Goal: Communication & Community: Answer question/provide support

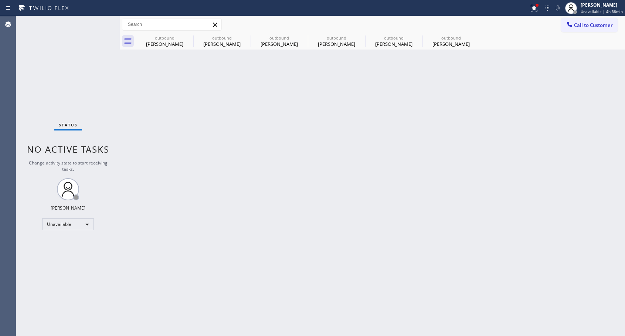
click at [321, 19] on div "Call to Customer Outbound call Location Home Alliance CSM Your caller id phone …" at bounding box center [372, 24] width 505 height 13
click at [187, 37] on icon at bounding box center [188, 37] width 9 height 9
click at [0, 0] on icon at bounding box center [0, 0] width 0 height 0
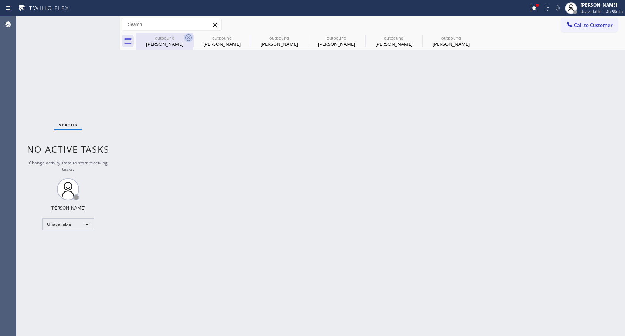
click at [0, 0] on icon at bounding box center [0, 0] width 0 height 0
click at [187, 37] on div "outbound [PERSON_NAME] outbound [PERSON_NAME] outbound [PERSON_NAME] outbound […" at bounding box center [380, 41] width 489 height 17
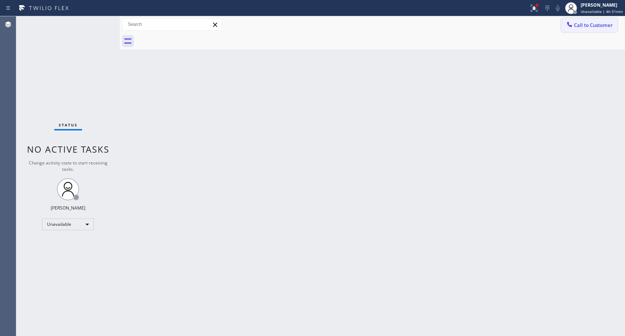
click at [575, 25] on span "Call to Customer" at bounding box center [593, 25] width 39 height 7
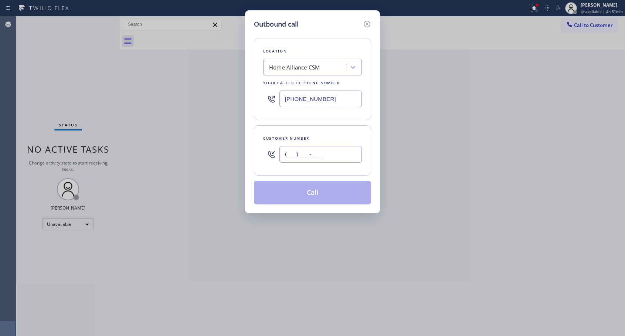
click at [336, 156] on input "(___) ___-____" at bounding box center [320, 154] width 82 height 17
paste input "858) 761-2045"
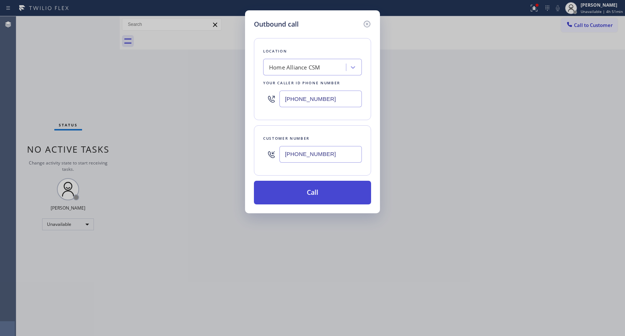
type input "[PHONE_NUMBER]"
click at [316, 195] on button "Call" at bounding box center [312, 193] width 117 height 24
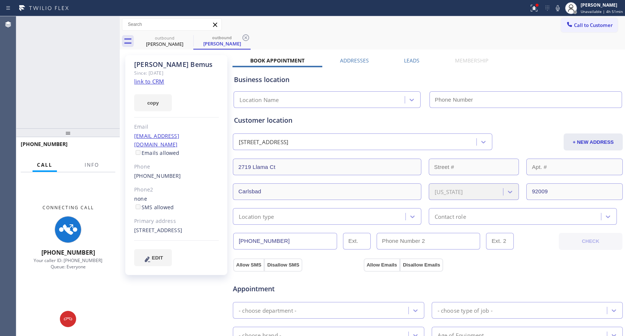
type input "[PHONE_NUMBER]"
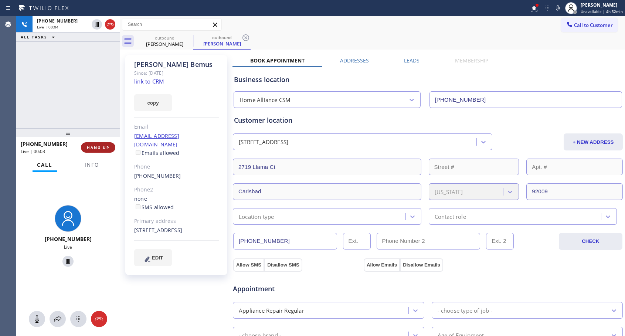
click at [87, 147] on span "HANG UP" at bounding box center [98, 147] width 23 height 5
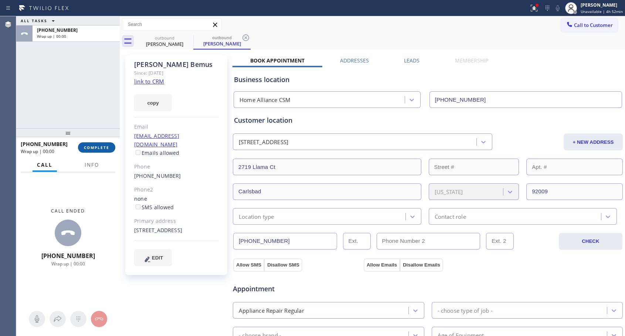
click at [87, 147] on span "COMPLETE" at bounding box center [97, 147] width 26 height 5
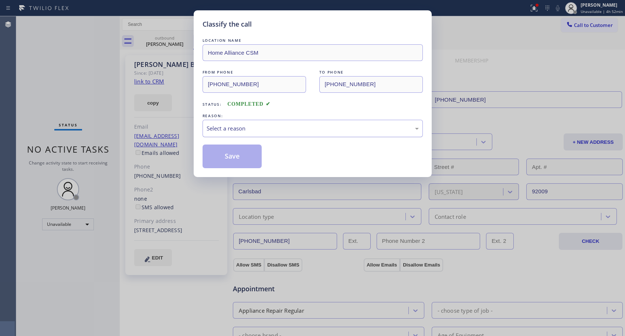
click at [308, 121] on div "Select a reason" at bounding box center [313, 128] width 220 height 17
click at [240, 156] on button "Save" at bounding box center [233, 157] width 60 height 24
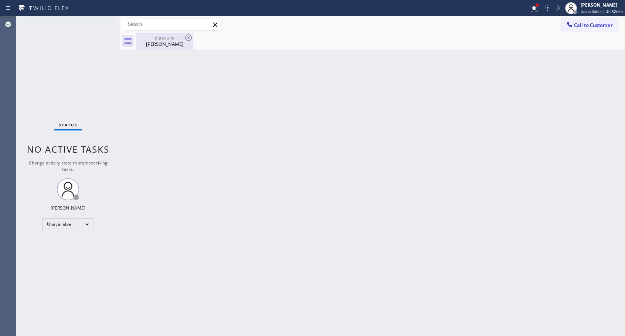
click at [155, 44] on div "[PERSON_NAME]" at bounding box center [165, 44] width 56 height 7
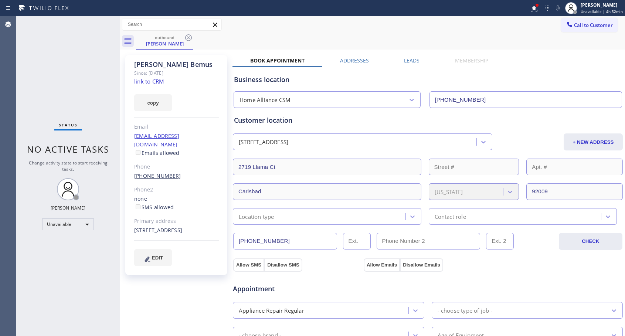
click at [152, 172] on link "[PHONE_NUMBER]" at bounding box center [157, 175] width 47 height 7
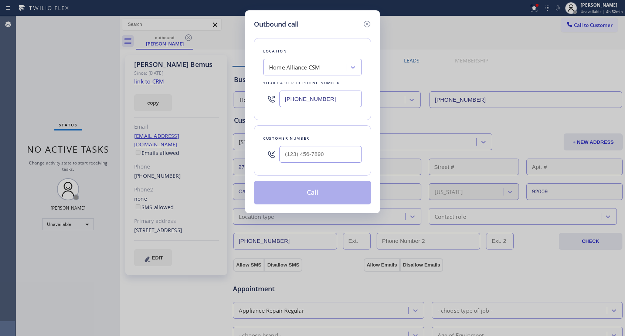
type input "[PHONE_NUMBER]"
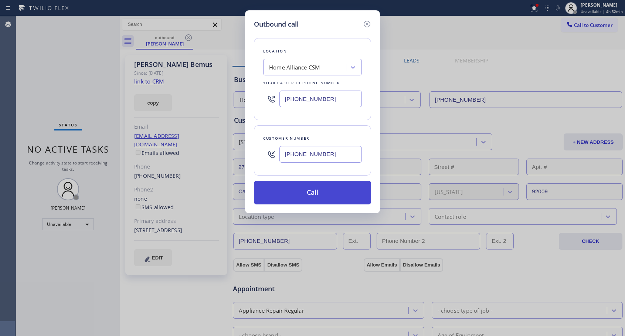
click at [306, 192] on button "Call" at bounding box center [312, 193] width 117 height 24
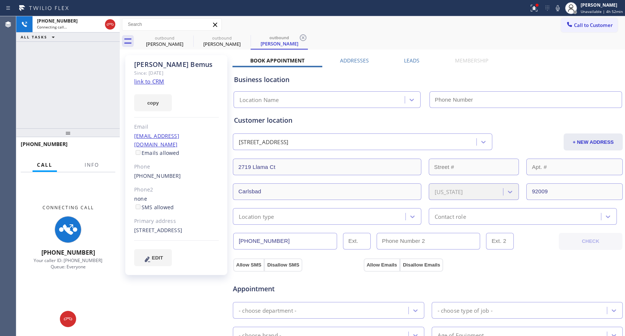
type input "[PHONE_NUMBER]"
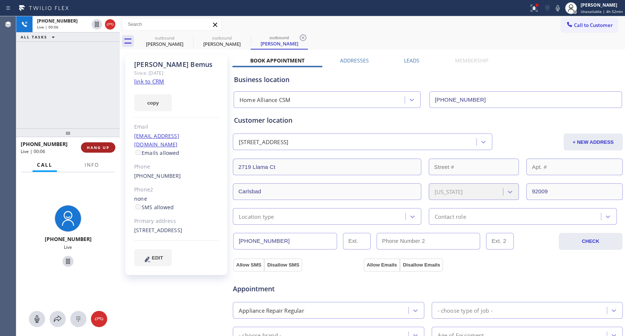
click at [102, 146] on span "HANG UP" at bounding box center [98, 147] width 23 height 5
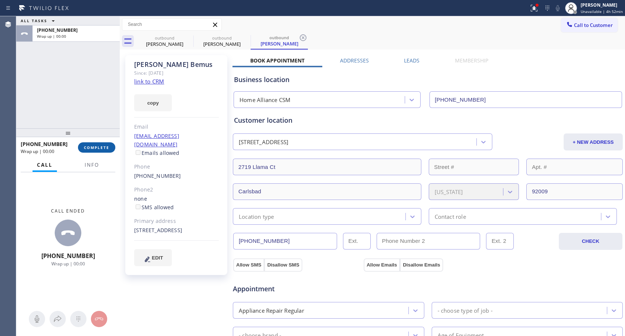
click at [102, 146] on span "COMPLETE" at bounding box center [97, 147] width 26 height 5
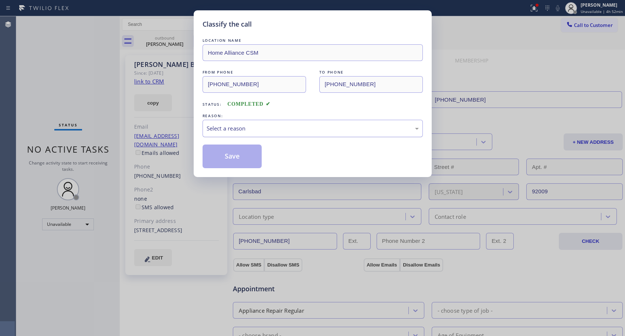
click at [325, 134] on div "Select a reason" at bounding box center [313, 128] width 220 height 17
click at [240, 155] on button "Save" at bounding box center [233, 157] width 60 height 24
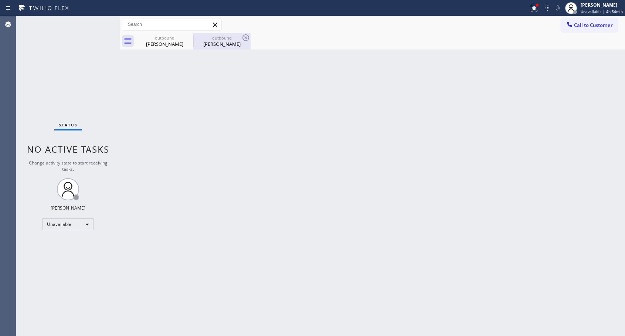
click at [218, 41] on div "[PERSON_NAME]" at bounding box center [222, 44] width 56 height 7
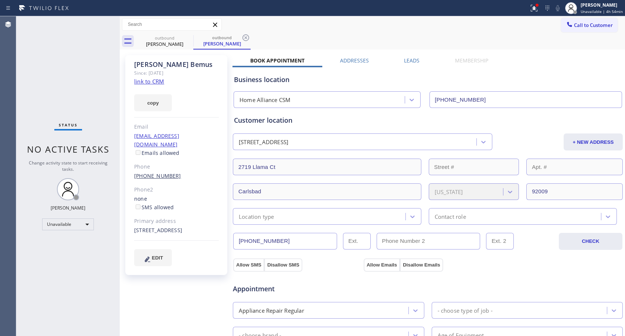
click at [155, 172] on link "[PHONE_NUMBER]" at bounding box center [157, 175] width 47 height 7
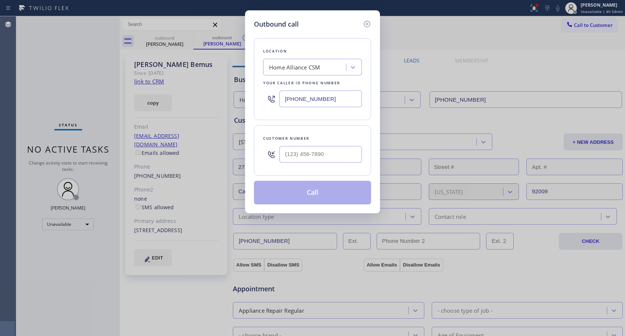
type input "[PHONE_NUMBER]"
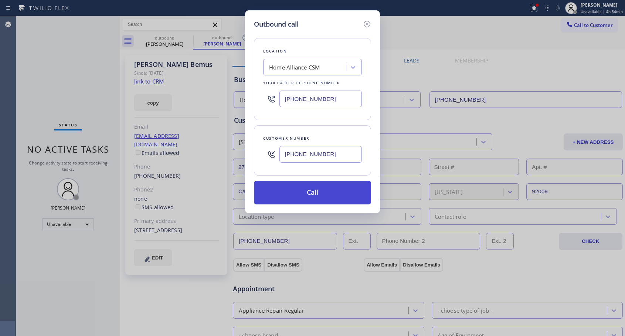
click at [315, 194] on button "Call" at bounding box center [312, 193] width 117 height 24
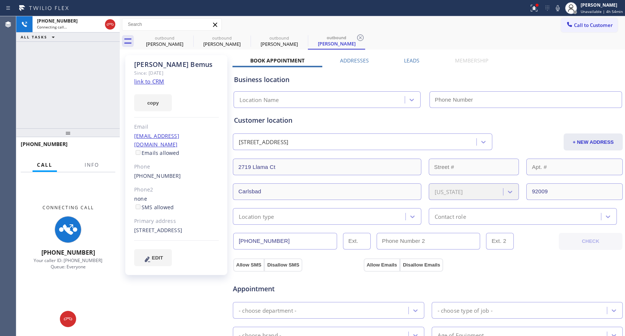
type input "[PHONE_NUMBER]"
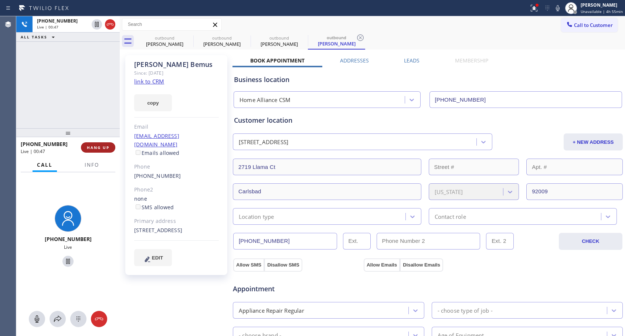
click at [103, 146] on span "HANG UP" at bounding box center [98, 147] width 23 height 5
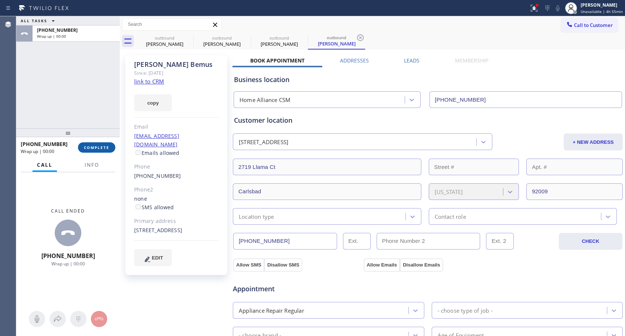
click at [103, 146] on span "COMPLETE" at bounding box center [97, 147] width 26 height 5
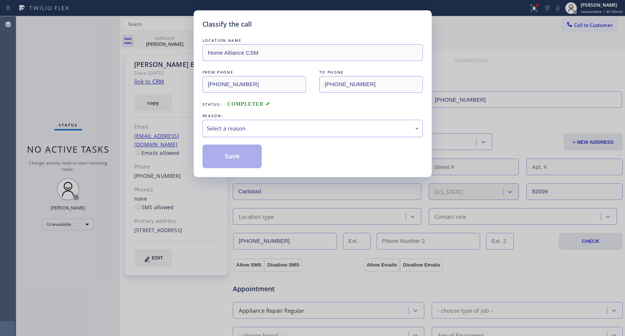
click at [283, 126] on div "Select a reason" at bounding box center [313, 128] width 212 height 9
click at [235, 155] on button "Save" at bounding box center [233, 157] width 60 height 24
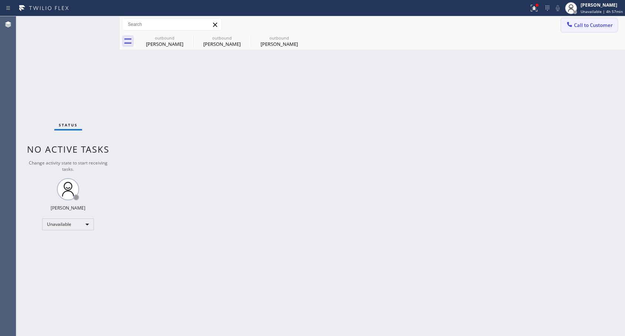
click at [574, 26] on span "Call to Customer" at bounding box center [593, 25] width 39 height 7
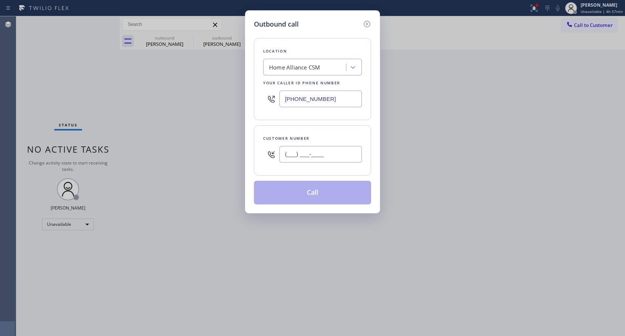
click at [322, 148] on input "(___) ___-____" at bounding box center [320, 154] width 82 height 17
paste input "415) 215-6580"
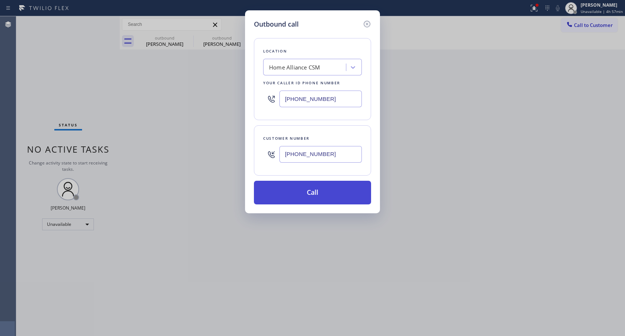
type input "[PHONE_NUMBER]"
drag, startPoint x: 319, startPoint y: 196, endPoint x: 339, endPoint y: 51, distance: 147.1
click at [319, 196] on button "Call" at bounding box center [312, 193] width 117 height 24
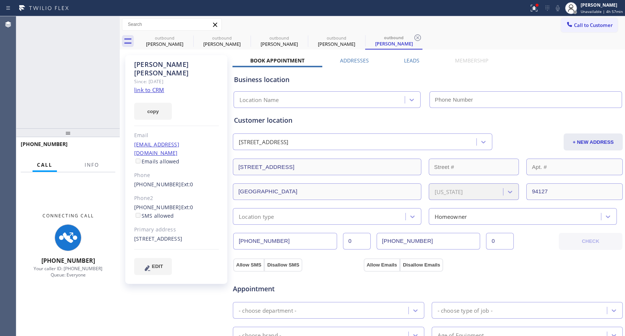
type input "[PHONE_NUMBER]"
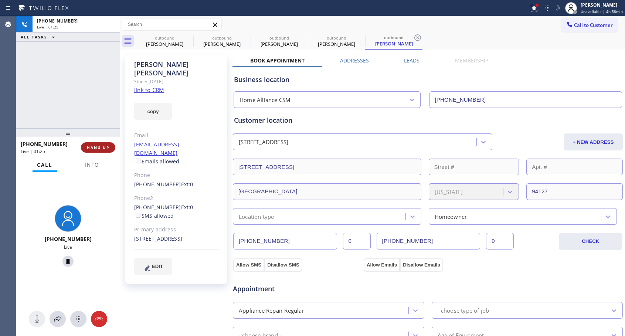
click at [95, 148] on span "HANG UP" at bounding box center [98, 147] width 23 height 5
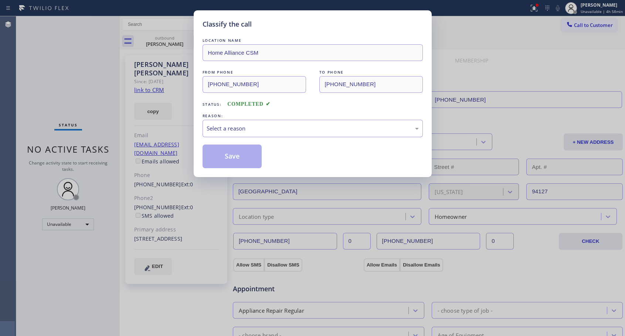
click at [269, 129] on div "Select a reason" at bounding box center [313, 128] width 212 height 9
click at [242, 156] on button "Save" at bounding box center [233, 157] width 60 height 24
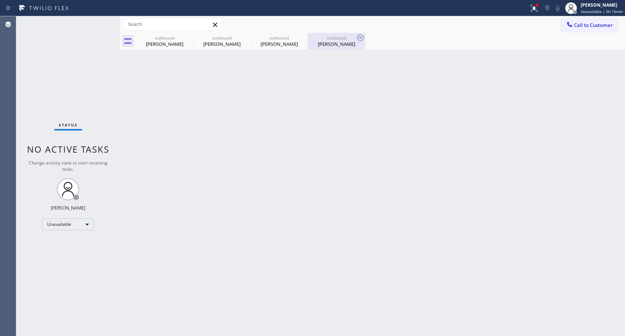
click at [332, 40] on div "outbound" at bounding box center [337, 38] width 56 height 6
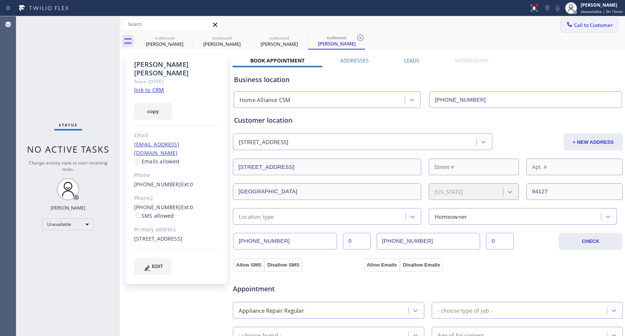
click at [585, 26] on span "Call to Customer" at bounding box center [593, 25] width 39 height 7
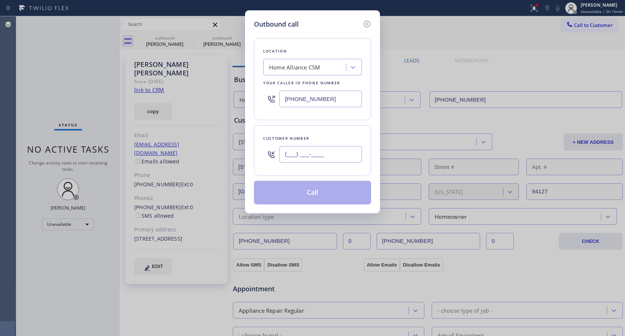
click at [292, 155] on input "(___) ___-____" at bounding box center [320, 154] width 82 height 17
paste input "716) 957-4853"
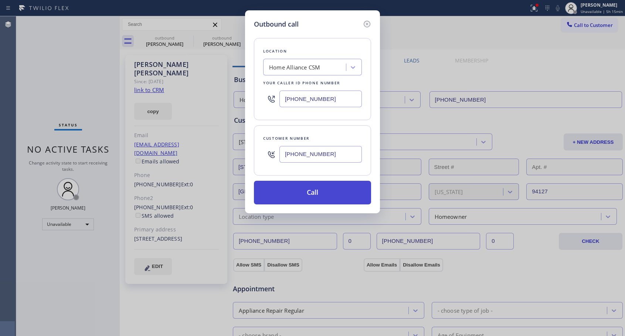
type input "[PHONE_NUMBER]"
click at [316, 194] on button "Call" at bounding box center [312, 193] width 117 height 24
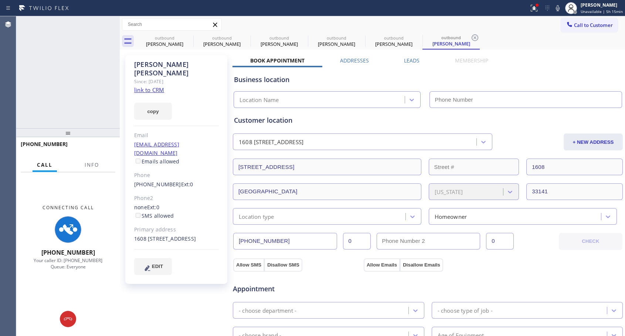
type input "[PHONE_NUMBER]"
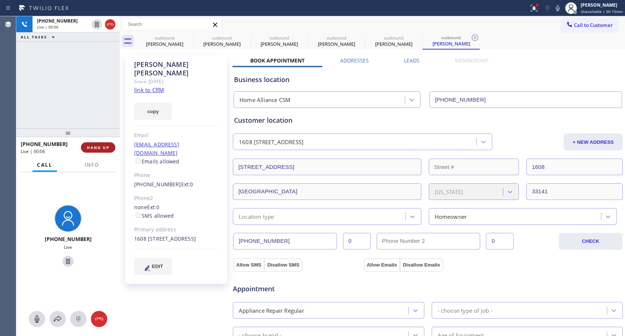
click at [98, 149] on span "HANG UP" at bounding box center [98, 147] width 23 height 5
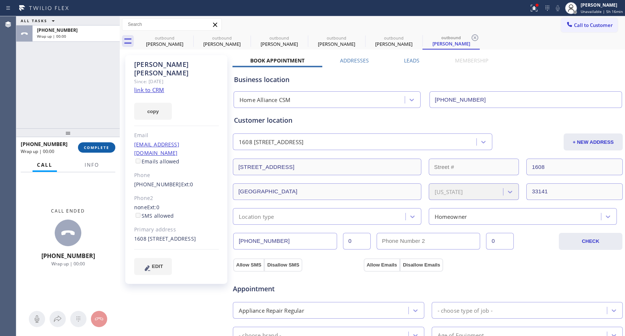
click at [98, 149] on span "COMPLETE" at bounding box center [97, 147] width 26 height 5
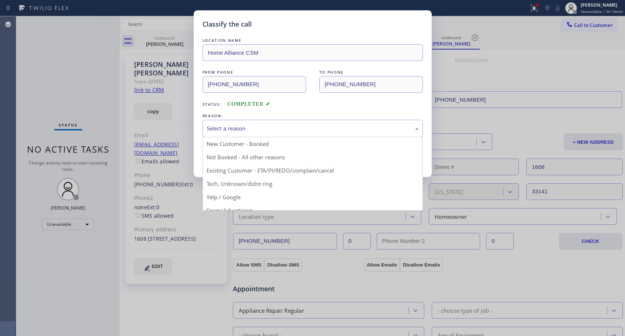
click at [291, 123] on div "Select a reason" at bounding box center [313, 128] width 220 height 17
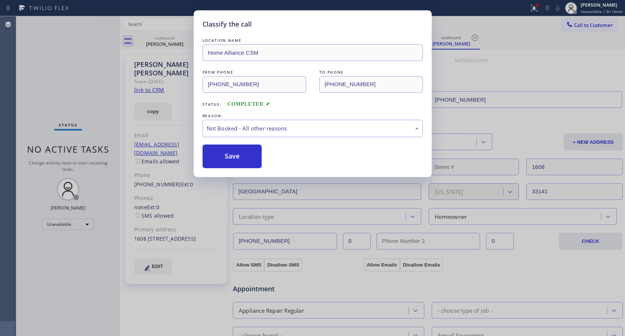
click at [232, 155] on button "Save" at bounding box center [233, 157] width 60 height 24
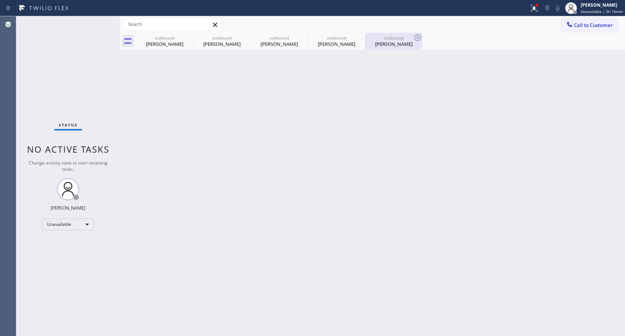
click at [383, 43] on div "[PERSON_NAME]" at bounding box center [394, 44] width 56 height 7
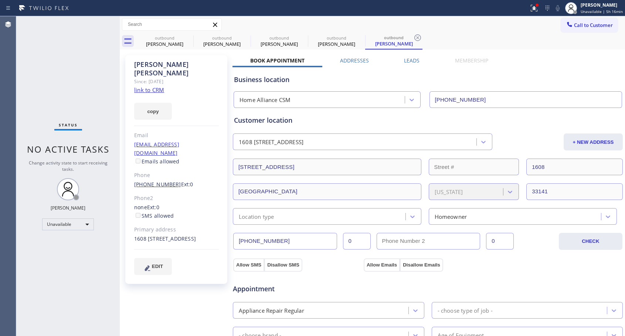
click at [168, 181] on link "[PHONE_NUMBER]" at bounding box center [157, 184] width 47 height 7
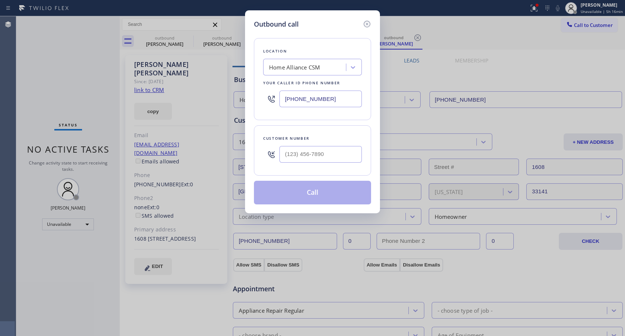
type input "[PHONE_NUMBER]"
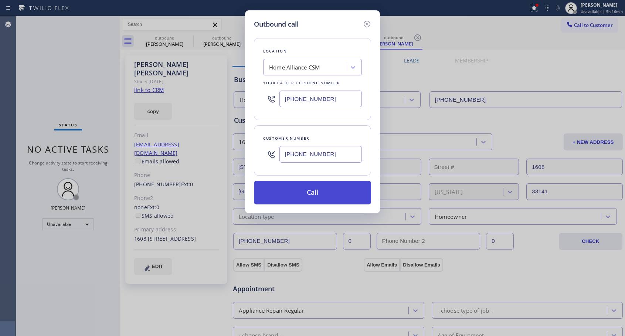
click at [323, 189] on button "Call" at bounding box center [312, 193] width 117 height 24
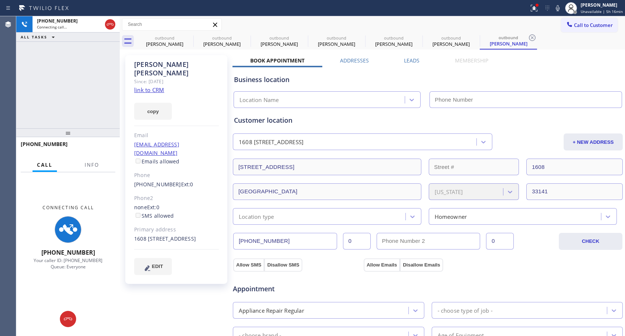
type input "[PHONE_NUMBER]"
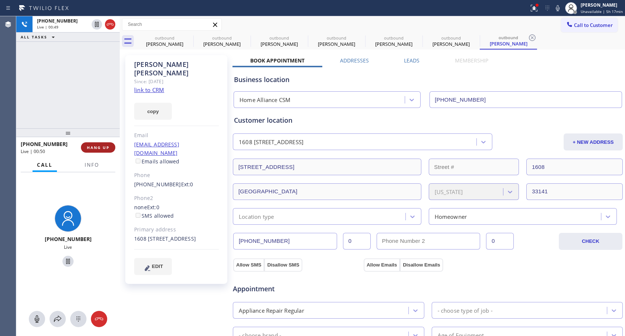
click at [97, 146] on span "HANG UP" at bounding box center [98, 147] width 23 height 5
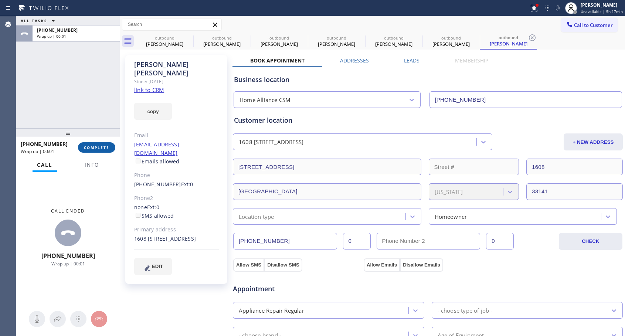
click at [91, 149] on span "COMPLETE" at bounding box center [97, 147] width 26 height 5
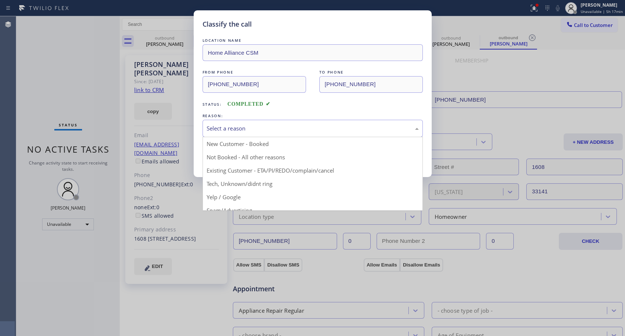
click at [249, 128] on div "Select a reason" at bounding box center [313, 128] width 212 height 9
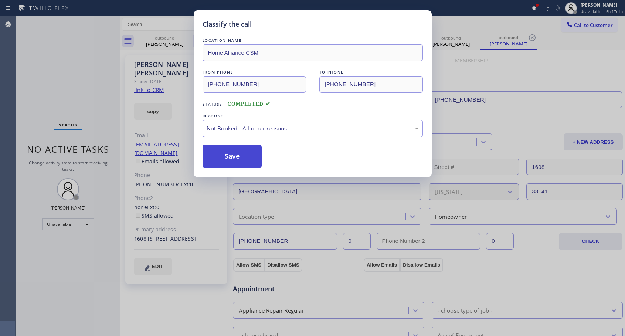
click at [228, 156] on button "Save" at bounding box center [233, 157] width 60 height 24
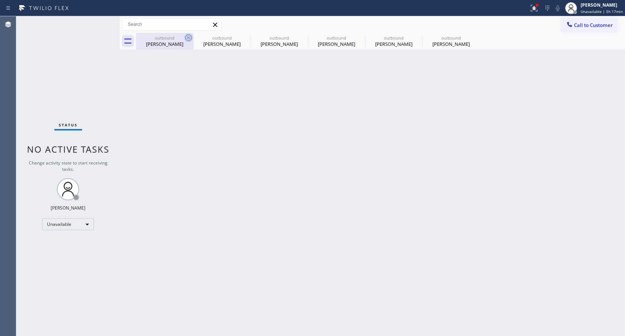
click at [187, 38] on icon at bounding box center [188, 37] width 9 height 9
click at [0, 0] on icon at bounding box center [0, 0] width 0 height 0
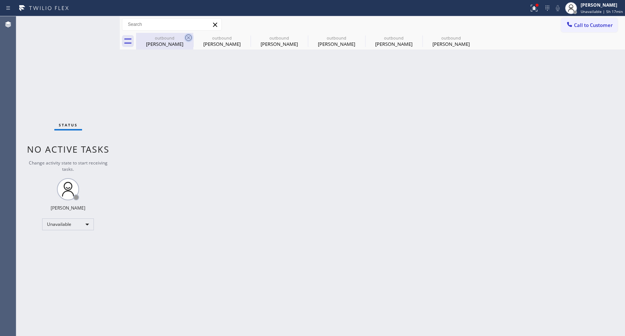
click at [0, 0] on icon at bounding box center [0, 0] width 0 height 0
click at [187, 38] on div "outbound [PERSON_NAME] outbound [PERSON_NAME] outbound [PERSON_NAME] outbound […" at bounding box center [380, 41] width 489 height 17
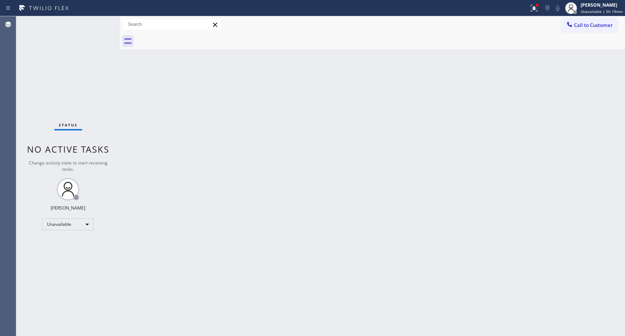
drag, startPoint x: 581, startPoint y: 23, endPoint x: 331, endPoint y: 129, distance: 271.3
click at [581, 24] on span "Call to Customer" at bounding box center [593, 25] width 39 height 7
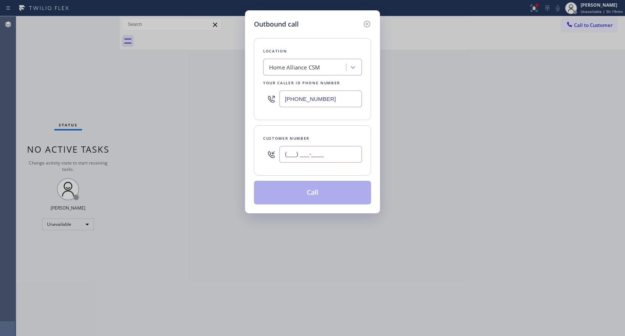
click at [298, 155] on input "(___) ___-____" at bounding box center [320, 154] width 82 height 17
paste input "908) 399-2077"
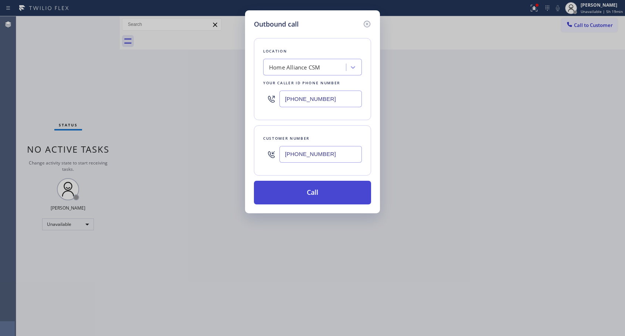
type input "[PHONE_NUMBER]"
click at [315, 191] on button "Call" at bounding box center [312, 193] width 117 height 24
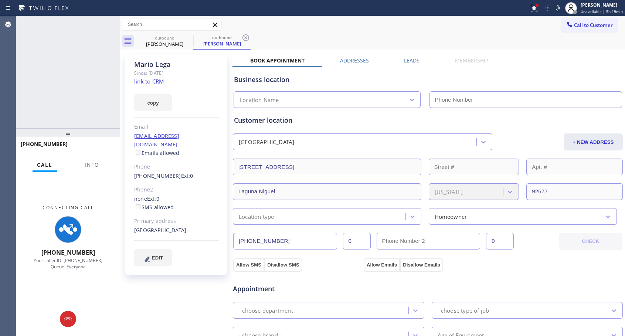
type input "[PHONE_NUMBER]"
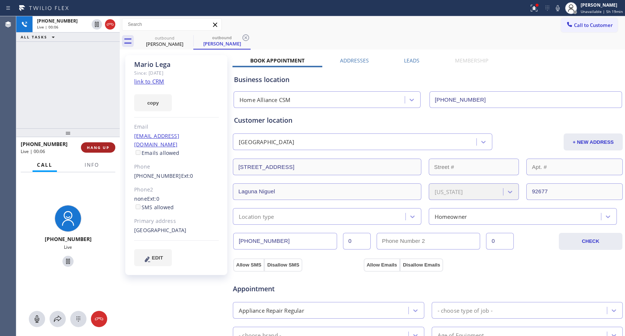
click at [93, 148] on span "HANG UP" at bounding box center [98, 147] width 23 height 5
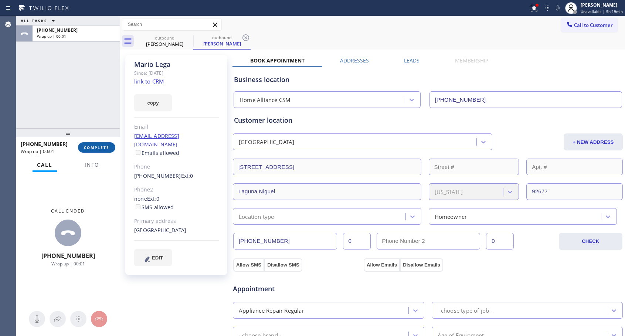
click at [93, 148] on span "COMPLETE" at bounding box center [97, 147] width 26 height 5
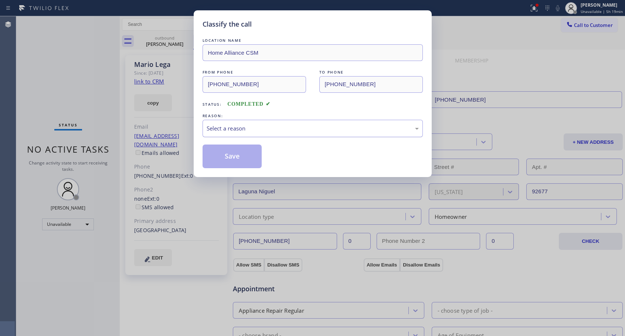
drag, startPoint x: 276, startPoint y: 126, endPoint x: 268, endPoint y: 134, distance: 11.0
click at [276, 126] on div "Select a reason" at bounding box center [313, 128] width 212 height 9
click at [236, 158] on button "Save" at bounding box center [233, 157] width 60 height 24
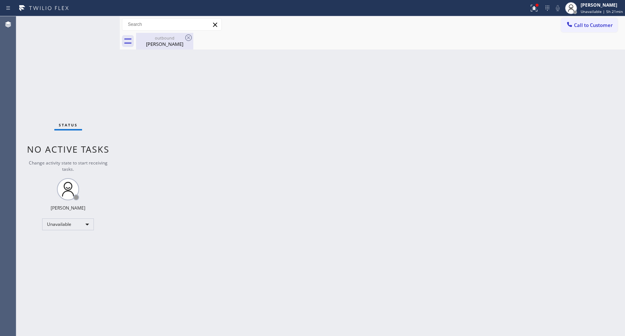
click at [163, 42] on div "[PERSON_NAME]" at bounding box center [165, 44] width 56 height 7
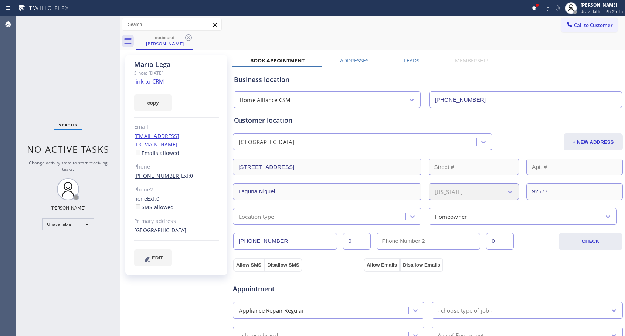
click at [157, 172] on link "[PHONE_NUMBER]" at bounding box center [157, 175] width 47 height 7
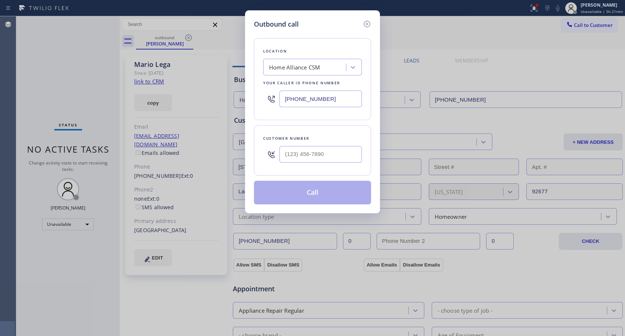
type input "[PHONE_NUMBER]"
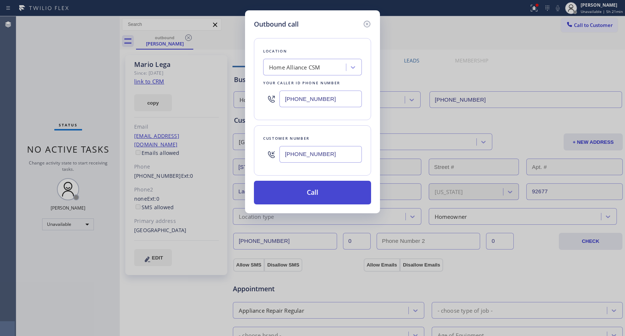
click at [296, 193] on button "Call" at bounding box center [312, 193] width 117 height 24
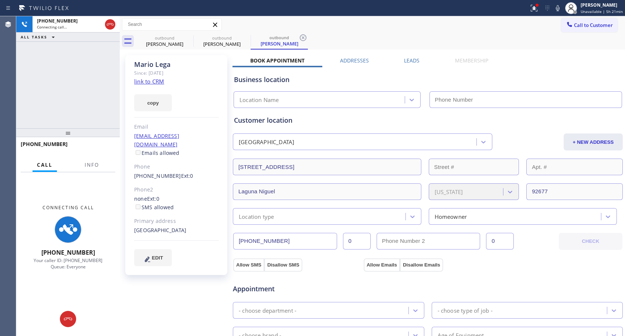
type input "[PHONE_NUMBER]"
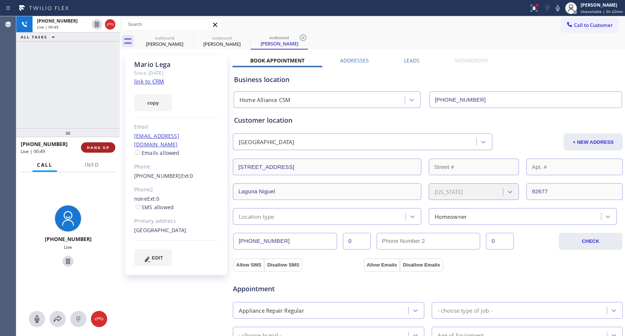
click at [100, 146] on span "HANG UP" at bounding box center [98, 147] width 23 height 5
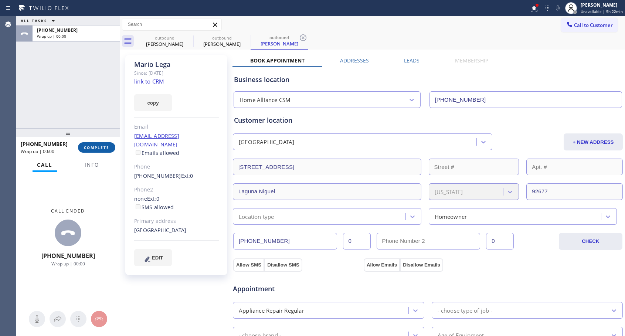
click at [100, 146] on span "COMPLETE" at bounding box center [97, 147] width 26 height 5
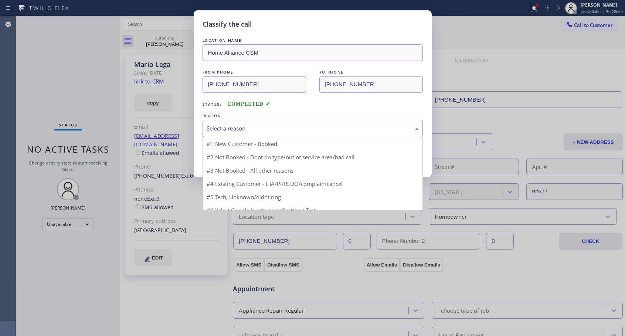
click at [257, 129] on div "Select a reason" at bounding box center [313, 128] width 212 height 9
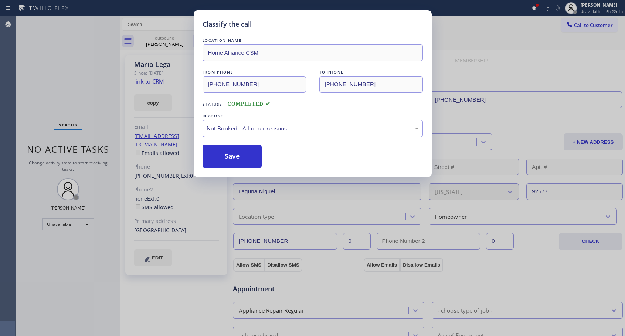
click at [221, 161] on button "Save" at bounding box center [233, 157] width 60 height 24
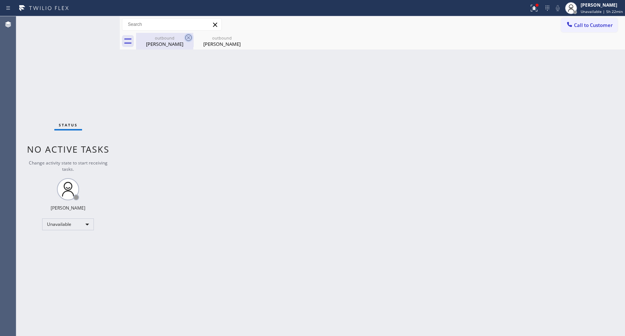
click at [186, 37] on icon at bounding box center [188, 37] width 7 height 7
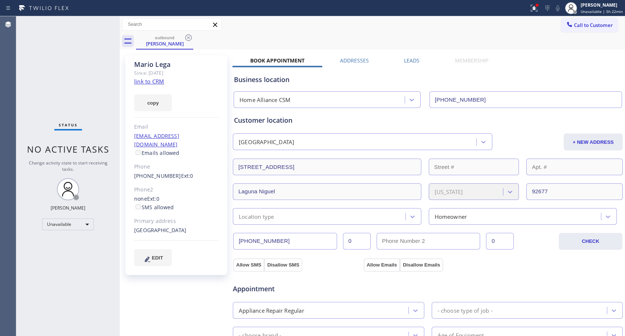
click at [186, 37] on icon at bounding box center [188, 37] width 7 height 7
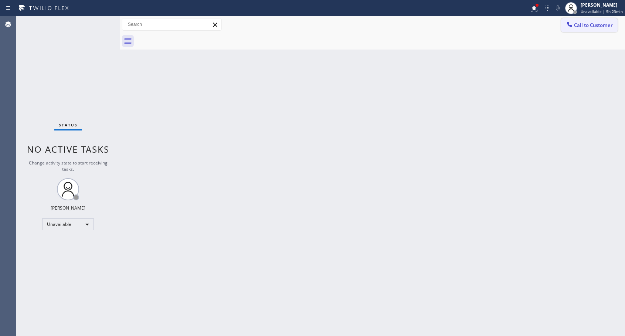
click at [582, 27] on span "Call to Customer" at bounding box center [593, 25] width 39 height 7
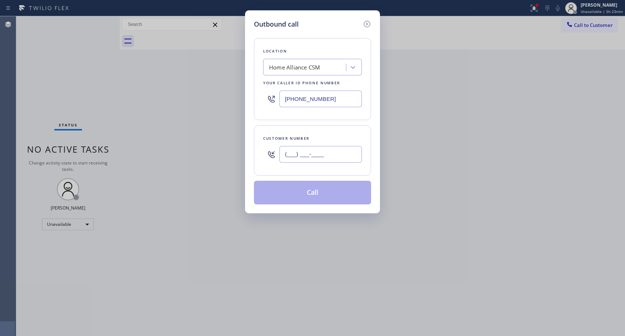
click at [285, 148] on input "(___) ___-____" at bounding box center [320, 154] width 82 height 17
paste input "310) 472-1993"
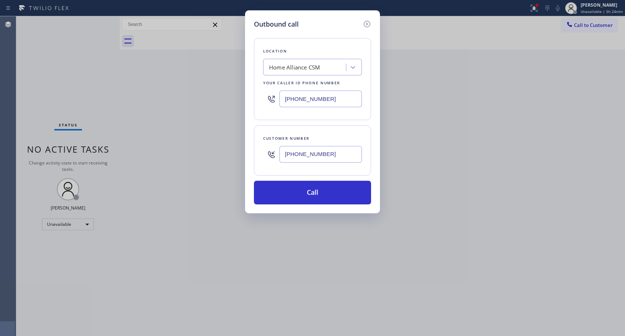
type input "[PHONE_NUMBER]"
click at [451, 52] on div "Outbound call Location Home Alliance CSM Your caller id phone number [PHONE_NUM…" at bounding box center [312, 168] width 625 height 336
drag, startPoint x: 313, startPoint y: 194, endPoint x: 316, endPoint y: 180, distance: 13.9
click at [313, 194] on button "Call" at bounding box center [312, 193] width 117 height 24
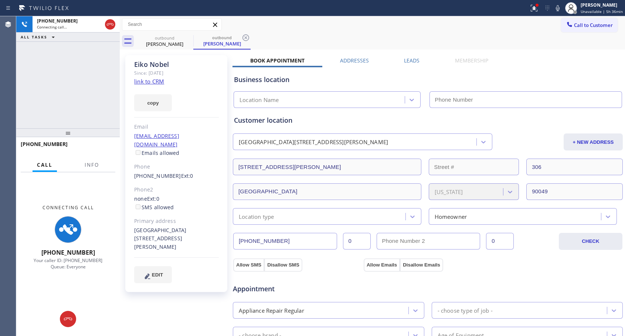
type input "[PHONE_NUMBER]"
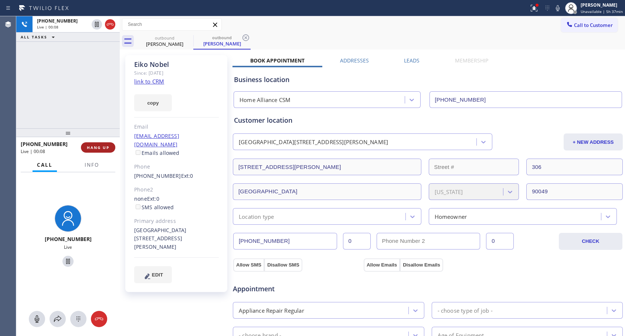
click at [94, 146] on span "HANG UP" at bounding box center [98, 147] width 23 height 5
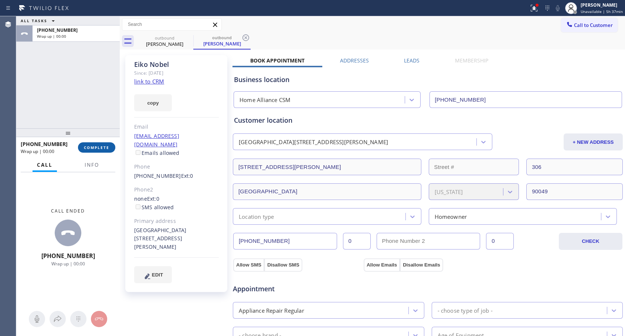
click at [94, 146] on span "COMPLETE" at bounding box center [97, 147] width 26 height 5
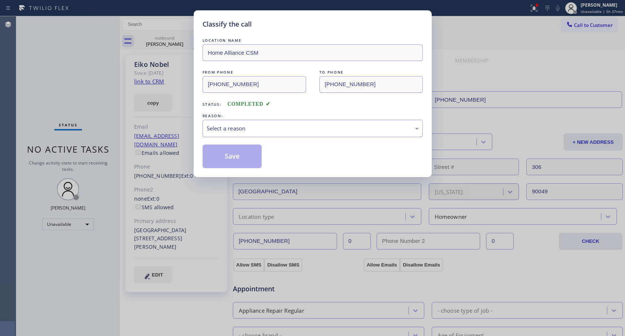
click at [257, 130] on div "Select a reason" at bounding box center [313, 128] width 212 height 9
click at [248, 155] on button "Save" at bounding box center [233, 157] width 60 height 24
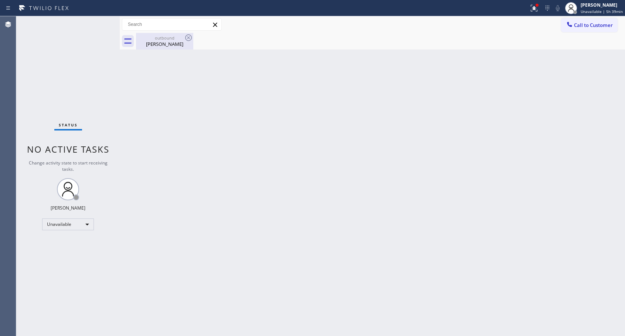
click at [166, 44] on div "[PERSON_NAME]" at bounding box center [165, 44] width 56 height 7
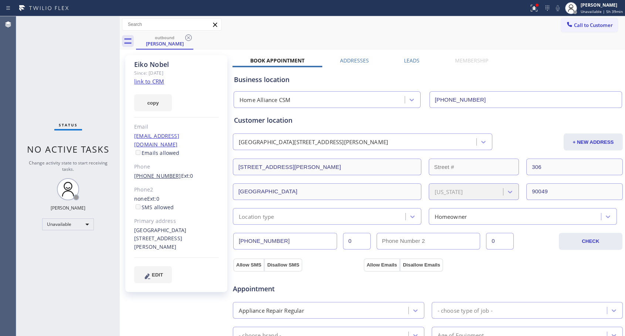
click at [155, 172] on link "[PHONE_NUMBER]" at bounding box center [157, 175] width 47 height 7
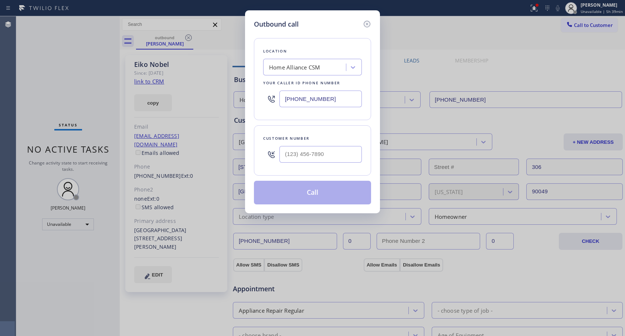
type input "[PHONE_NUMBER]"
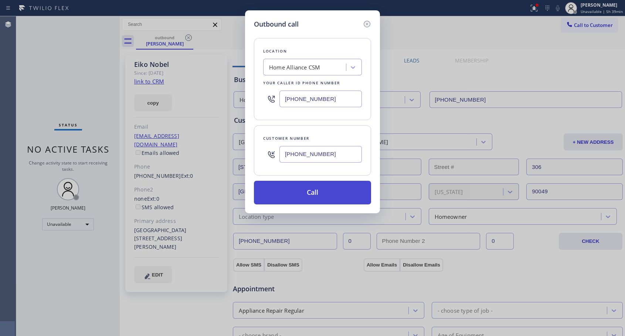
click at [302, 195] on button "Call" at bounding box center [312, 193] width 117 height 24
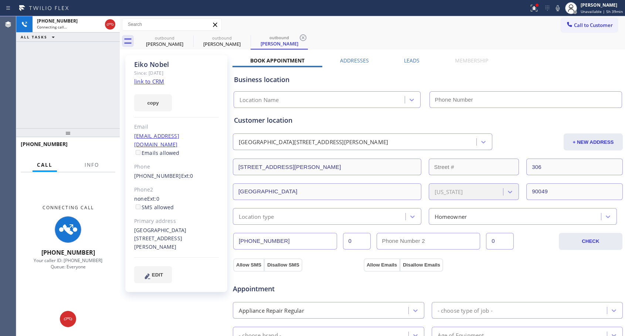
type input "[PHONE_NUMBER]"
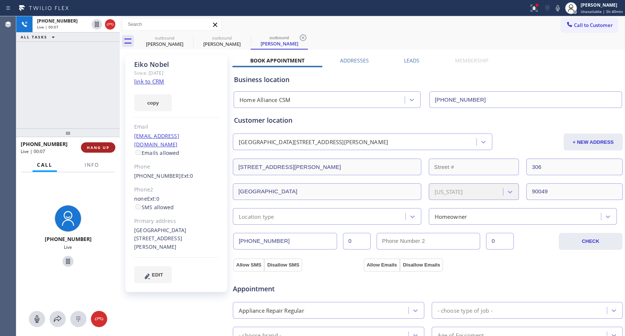
click at [92, 147] on span "HANG UP" at bounding box center [98, 147] width 23 height 5
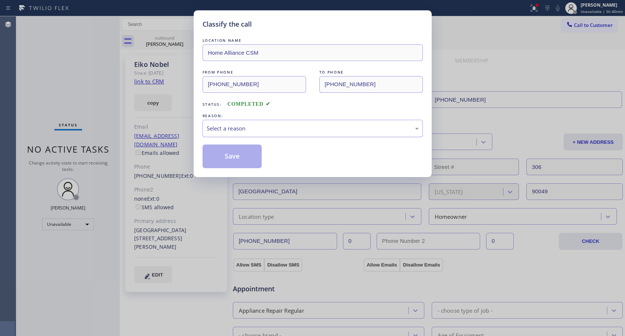
click at [332, 127] on div "Select a reason" at bounding box center [313, 128] width 212 height 9
click at [242, 155] on button "Save" at bounding box center [233, 157] width 60 height 24
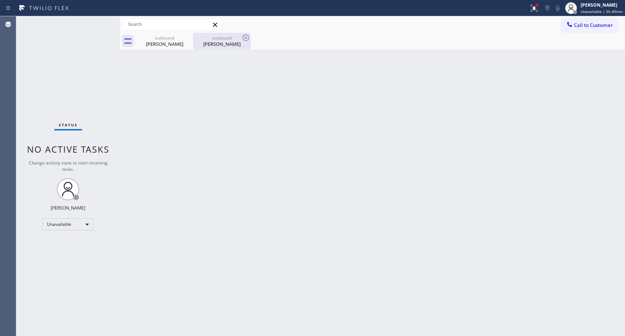
click at [228, 44] on div "[PERSON_NAME]" at bounding box center [222, 44] width 56 height 7
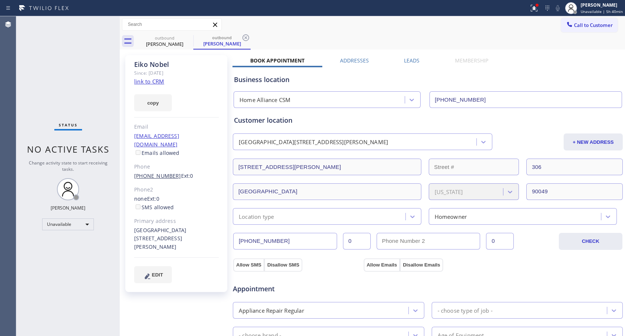
click at [165, 172] on link "[PHONE_NUMBER]" at bounding box center [157, 175] width 47 height 7
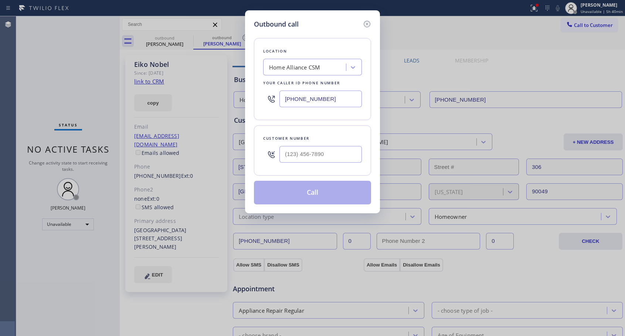
type input "[PHONE_NUMBER]"
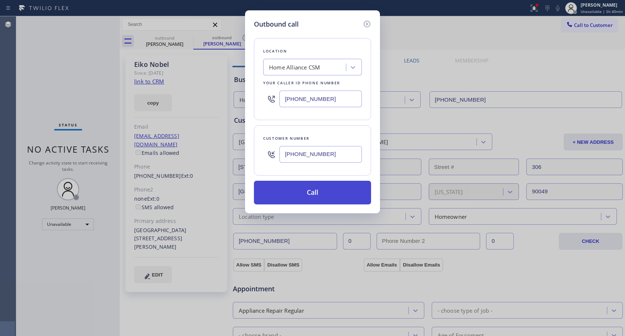
click at [306, 193] on button "Call" at bounding box center [312, 193] width 117 height 24
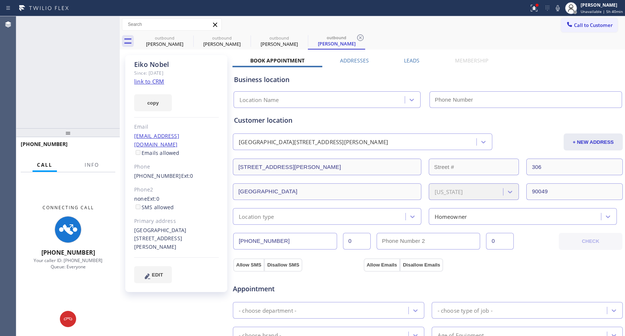
type input "[PHONE_NUMBER]"
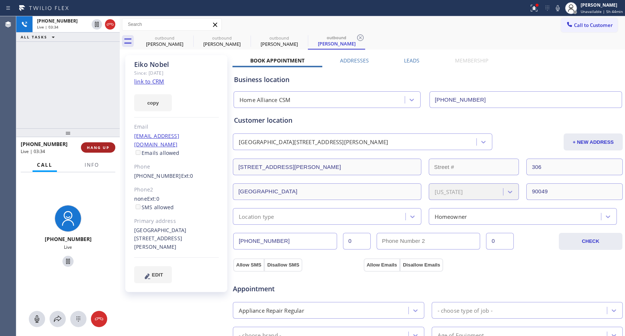
click at [94, 146] on span "HANG UP" at bounding box center [98, 147] width 23 height 5
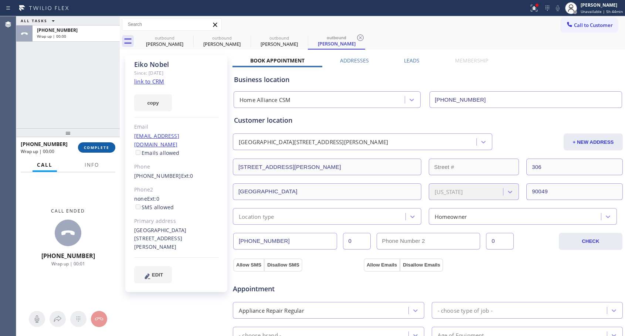
click at [94, 146] on span "COMPLETE" at bounding box center [97, 147] width 26 height 5
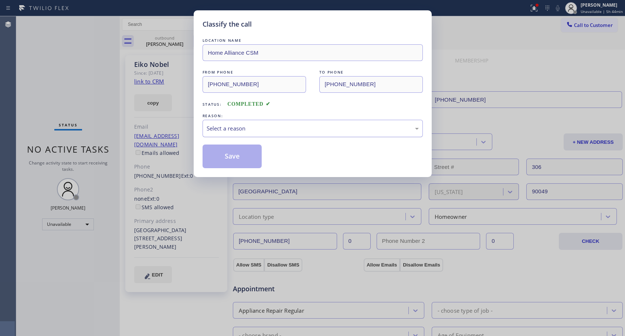
click at [236, 125] on div "Select a reason" at bounding box center [313, 128] width 212 height 9
click at [232, 152] on button "Save" at bounding box center [233, 157] width 60 height 24
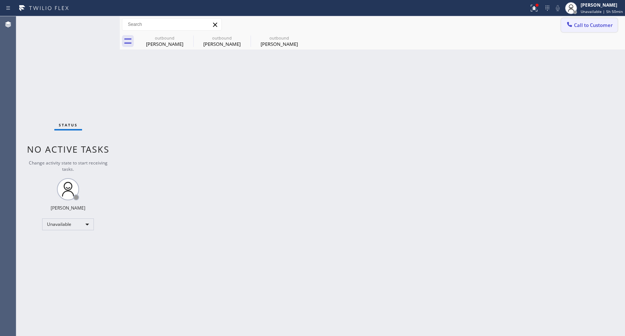
click at [584, 27] on span "Call to Customer" at bounding box center [593, 25] width 39 height 7
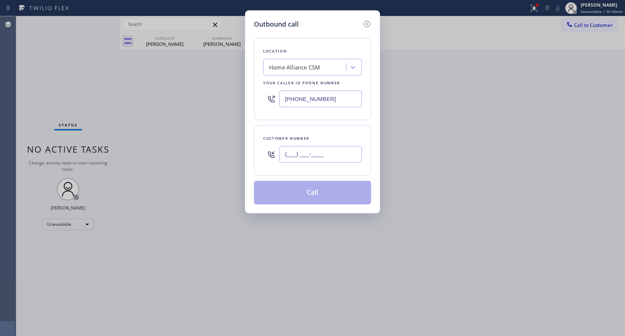
click at [327, 158] on input "(___) ___-____" at bounding box center [320, 154] width 82 height 17
paste input "206) 356-4804"
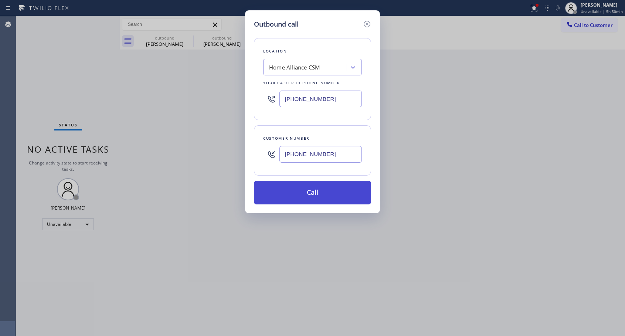
type input "[PHONE_NUMBER]"
click at [318, 194] on button "Call" at bounding box center [312, 193] width 117 height 24
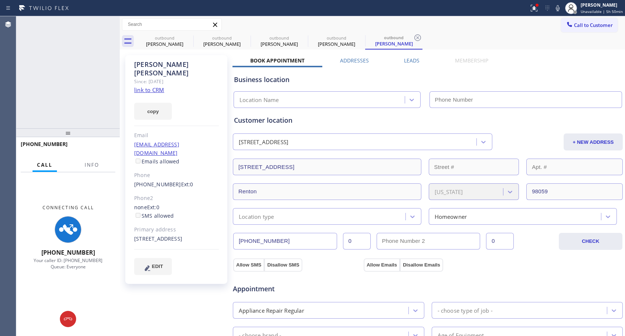
type input "[PHONE_NUMBER]"
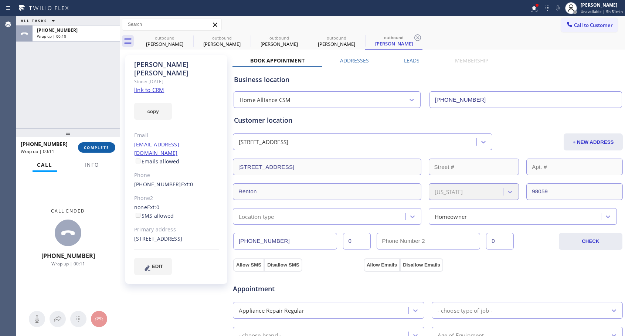
click at [92, 146] on span "COMPLETE" at bounding box center [97, 147] width 26 height 5
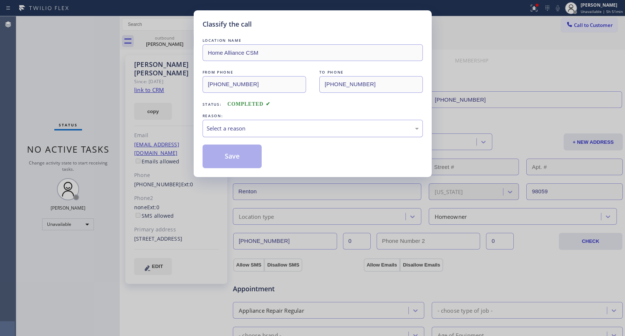
click at [292, 129] on div "Select a reason" at bounding box center [313, 128] width 212 height 9
click at [235, 156] on button "Save" at bounding box center [233, 157] width 60 height 24
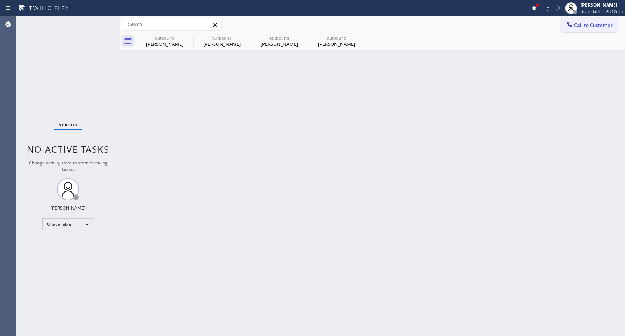
click at [586, 27] on span "Call to Customer" at bounding box center [593, 25] width 39 height 7
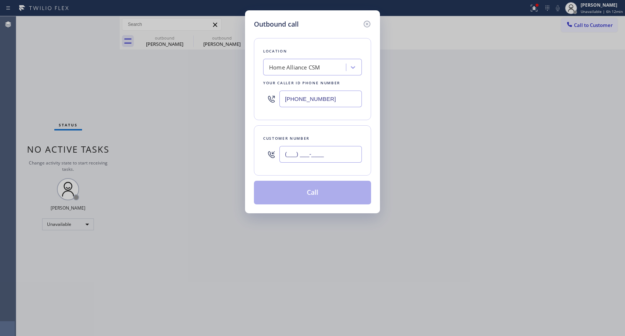
click at [339, 159] on input "(___) ___-____" at bounding box center [320, 154] width 82 height 17
paste input "619) 957-1565"
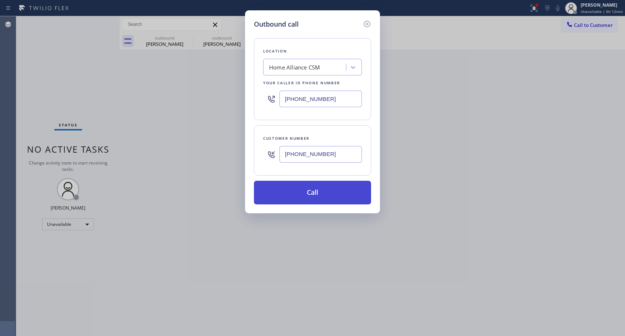
type input "[PHONE_NUMBER]"
click at [315, 194] on button "Call" at bounding box center [312, 193] width 117 height 24
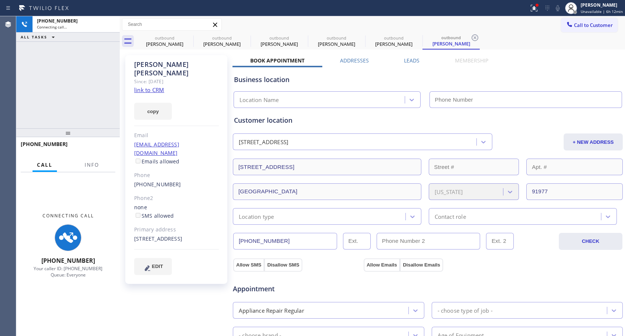
type input "[PHONE_NUMBER]"
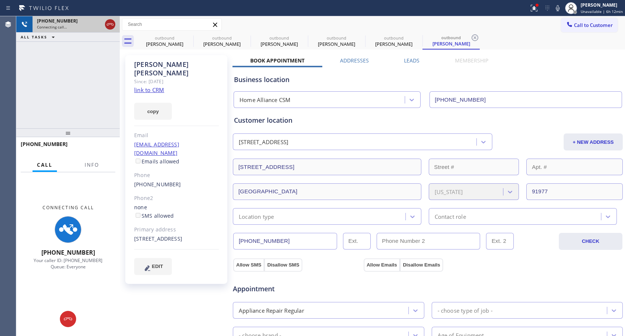
click at [107, 26] on icon at bounding box center [110, 24] width 9 height 9
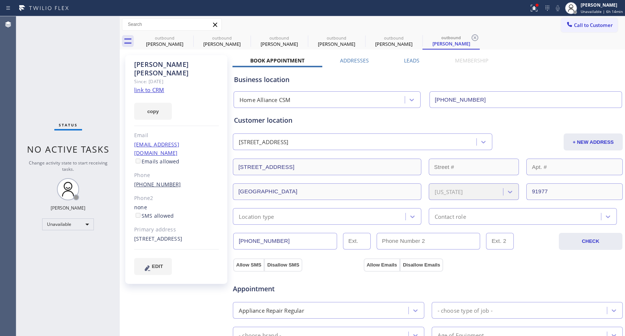
click at [146, 181] on link "[PHONE_NUMBER]" at bounding box center [157, 184] width 47 height 7
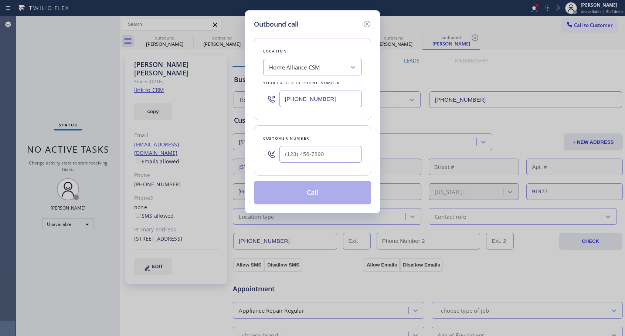
type input "[PHONE_NUMBER]"
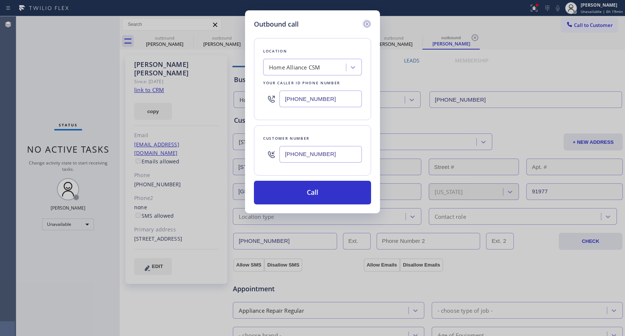
click at [367, 24] on icon at bounding box center [367, 24] width 7 height 7
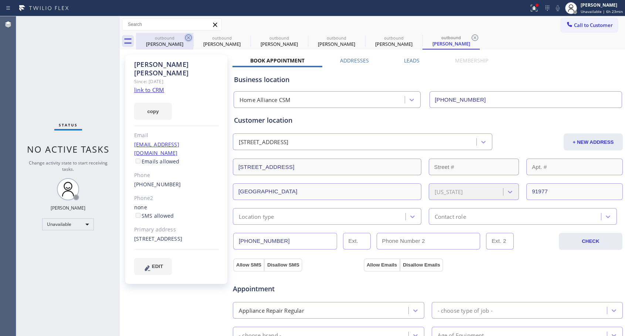
click at [186, 36] on icon at bounding box center [188, 37] width 9 height 9
click at [0, 0] on icon at bounding box center [0, 0] width 0 height 0
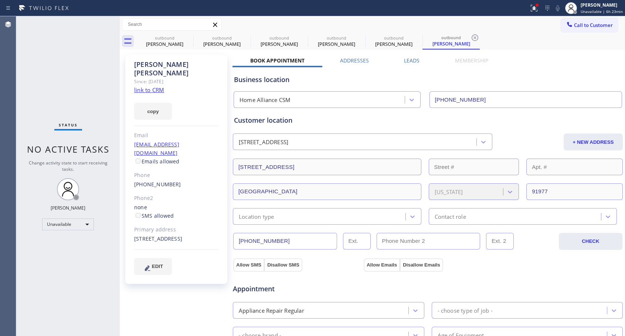
click at [471, 36] on icon at bounding box center [475, 37] width 9 height 9
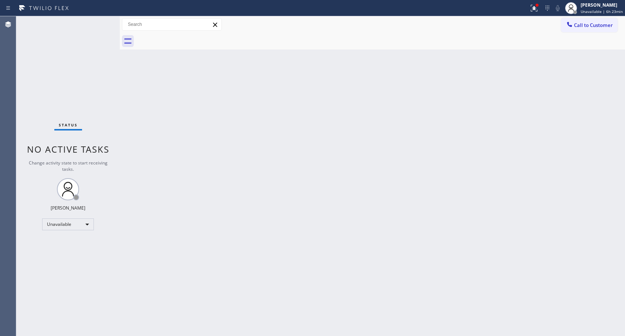
click at [187, 36] on div at bounding box center [380, 41] width 489 height 17
click at [572, 26] on icon at bounding box center [569, 24] width 5 height 5
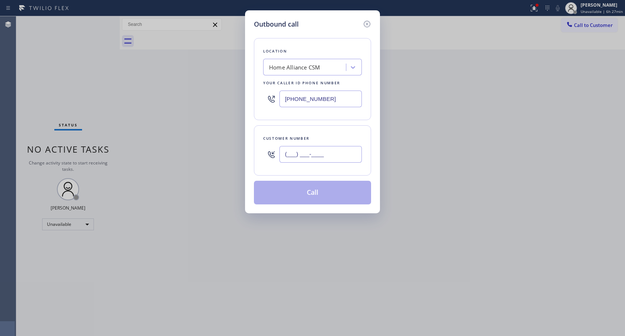
click at [336, 159] on input "(___) ___-____" at bounding box center [320, 154] width 82 height 17
paste input "619) 957-1565"
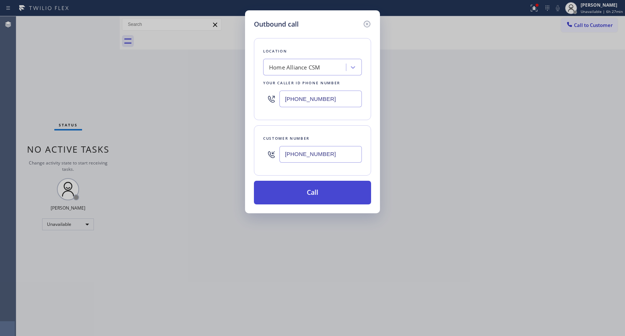
type input "[PHONE_NUMBER]"
click at [302, 192] on button "Call" at bounding box center [312, 193] width 117 height 24
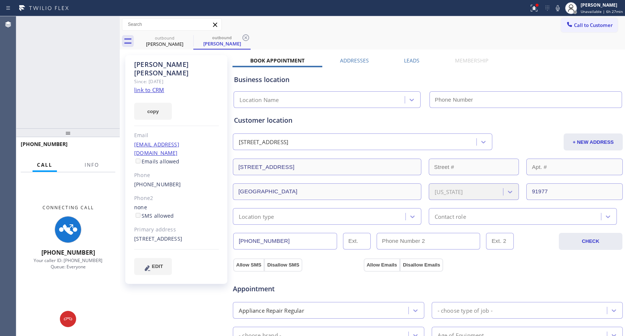
type input "[PHONE_NUMBER]"
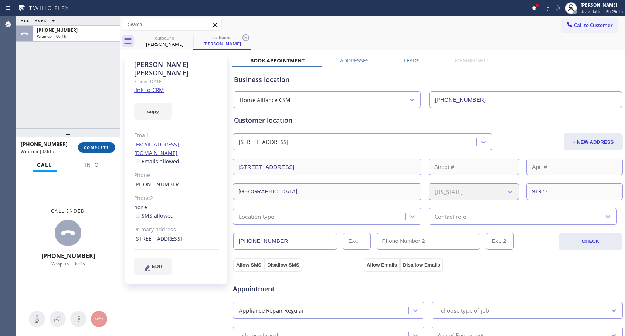
click at [102, 150] on button "COMPLETE" at bounding box center [96, 147] width 37 height 10
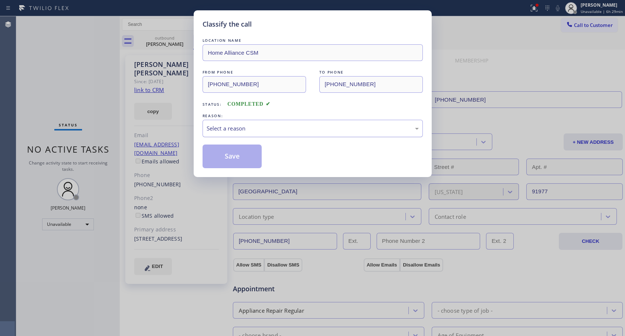
click at [279, 128] on div "Select a reason" at bounding box center [313, 128] width 212 height 9
click at [261, 131] on div "Not Booked - All other reasons" at bounding box center [313, 128] width 212 height 9
click at [228, 152] on button "Save" at bounding box center [233, 157] width 60 height 24
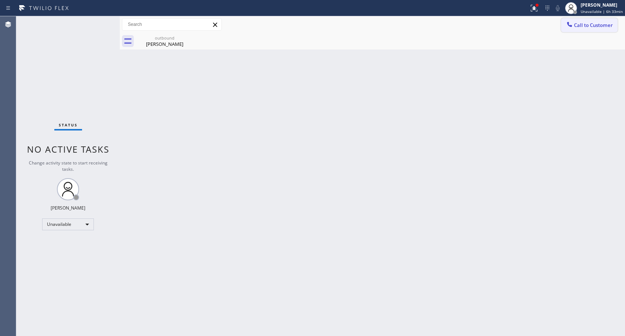
click at [581, 23] on span "Call to Customer" at bounding box center [593, 25] width 39 height 7
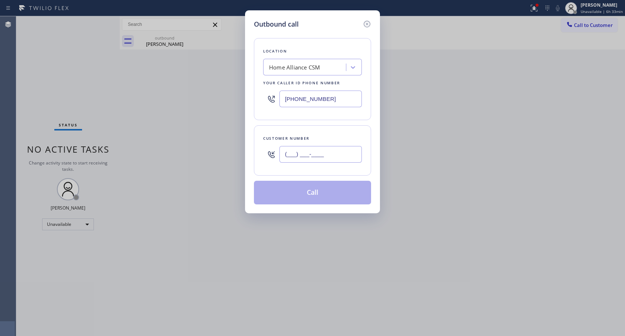
click at [317, 153] on input "(___) ___-____" at bounding box center [320, 154] width 82 height 17
paste input "949) 309-8330"
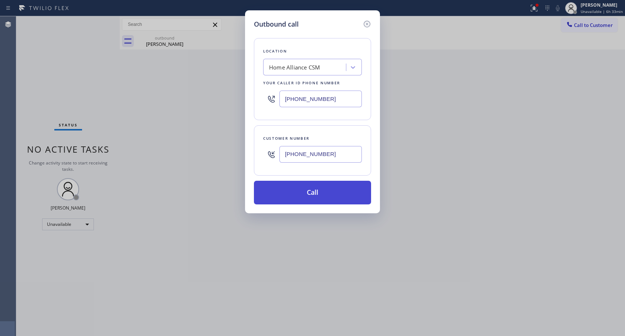
type input "[PHONE_NUMBER]"
click at [309, 192] on button "Call" at bounding box center [312, 193] width 117 height 24
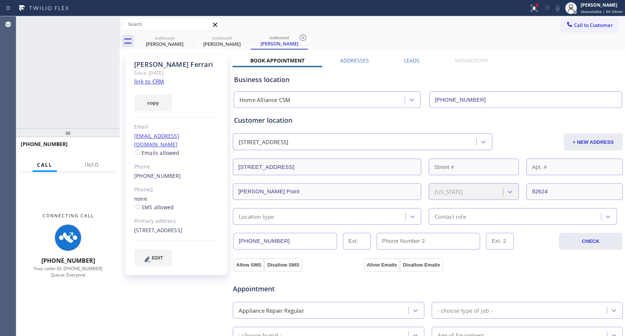
type input "[PHONE_NUMBER]"
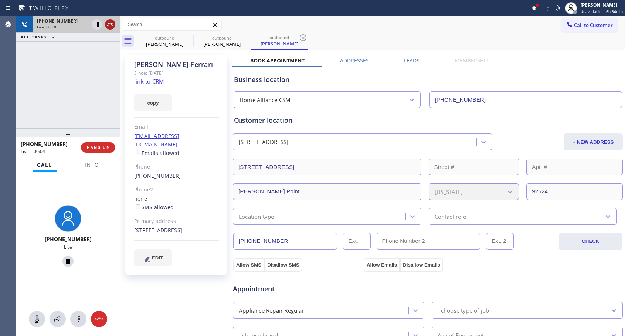
click at [109, 27] on icon at bounding box center [110, 24] width 9 height 9
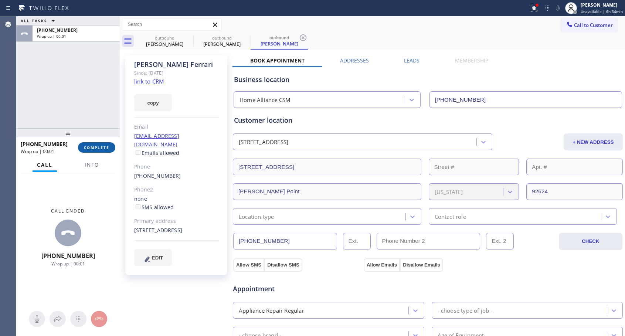
click at [113, 150] on button "COMPLETE" at bounding box center [96, 147] width 37 height 10
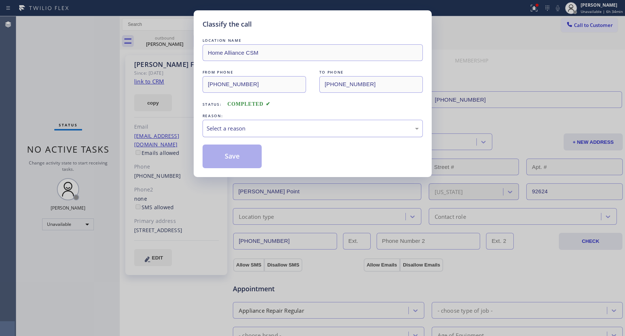
click at [279, 125] on div "Select a reason" at bounding box center [313, 128] width 212 height 9
click at [249, 166] on button "Save" at bounding box center [233, 157] width 60 height 24
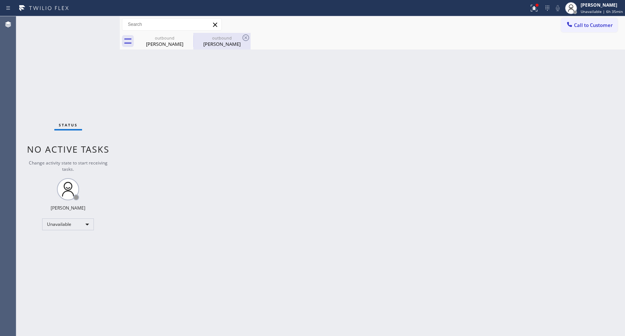
click at [218, 44] on div "[PERSON_NAME]" at bounding box center [222, 44] width 56 height 7
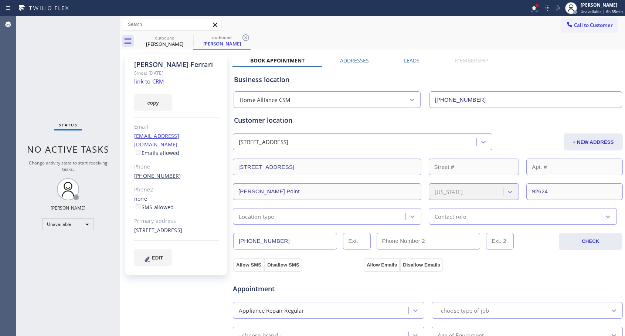
click at [150, 172] on link "[PHONE_NUMBER]" at bounding box center [157, 175] width 47 height 7
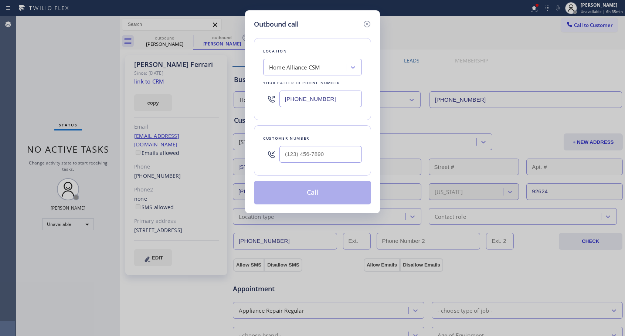
type input "[PHONE_NUMBER]"
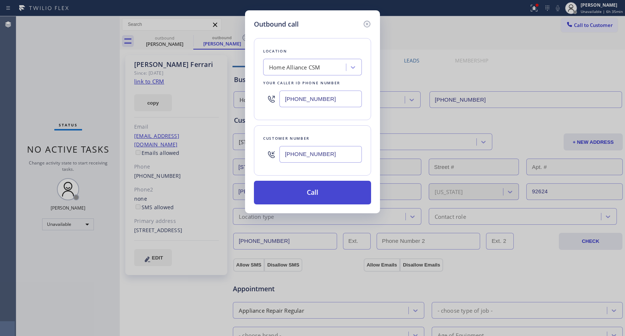
click at [303, 187] on button "Call" at bounding box center [312, 193] width 117 height 24
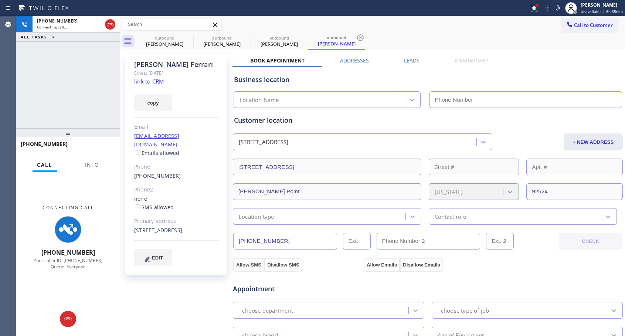
type input "[PHONE_NUMBER]"
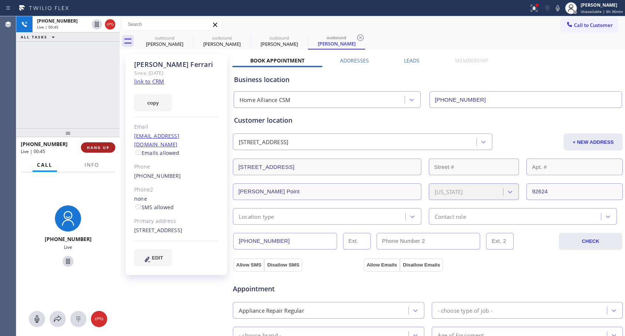
click at [96, 146] on span "HANG UP" at bounding box center [98, 147] width 23 height 5
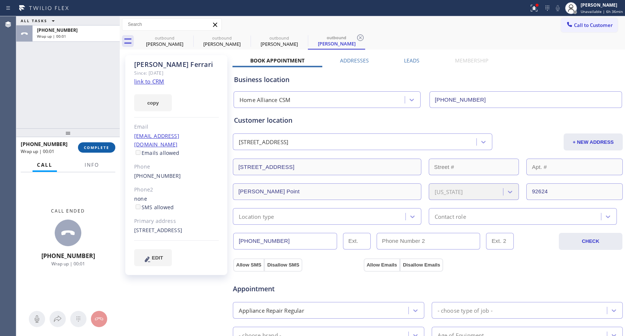
click at [97, 147] on span "COMPLETE" at bounding box center [97, 147] width 26 height 5
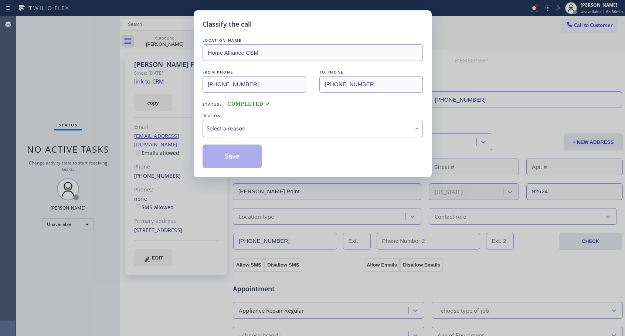
click at [256, 124] on div "Select a reason" at bounding box center [313, 128] width 212 height 9
click at [233, 159] on button "Save" at bounding box center [233, 157] width 60 height 24
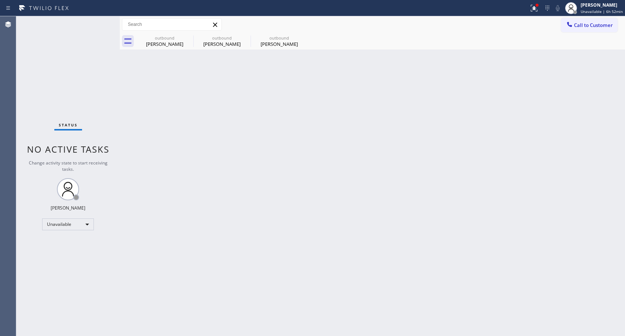
click at [585, 28] on span "Call to Customer" at bounding box center [593, 25] width 39 height 7
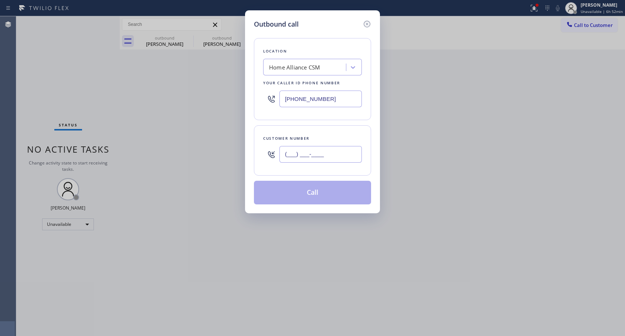
click at [332, 156] on input "(___) ___-____" at bounding box center [320, 154] width 82 height 17
paste input "206) 228-7639"
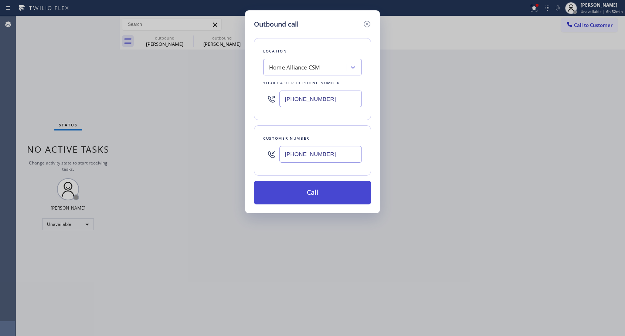
type input "[PHONE_NUMBER]"
click at [320, 190] on button "Call" at bounding box center [312, 193] width 117 height 24
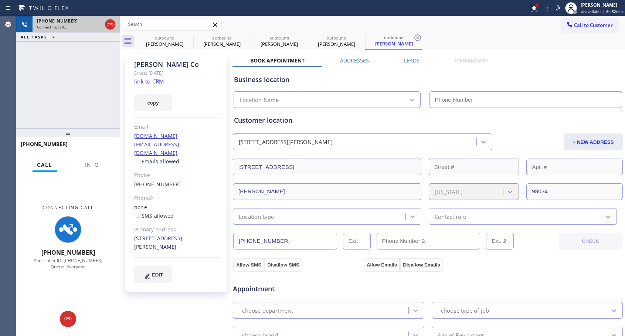
type input "[PHONE_NUMBER]"
click at [112, 30] on div at bounding box center [109, 24] width 13 height 16
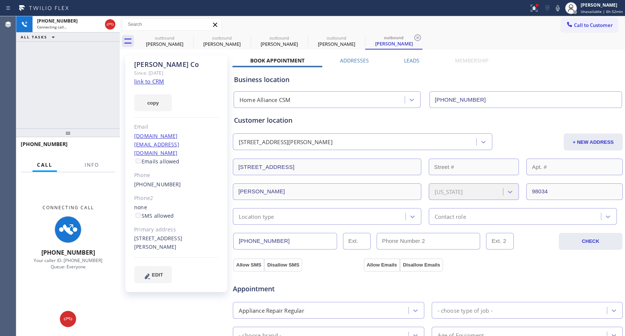
click at [218, 1] on div "Status report Issues detected These issues could affect your workflow. Please c…" at bounding box center [312, 8] width 625 height 16
click at [67, 317] on icon at bounding box center [68, 319] width 9 height 9
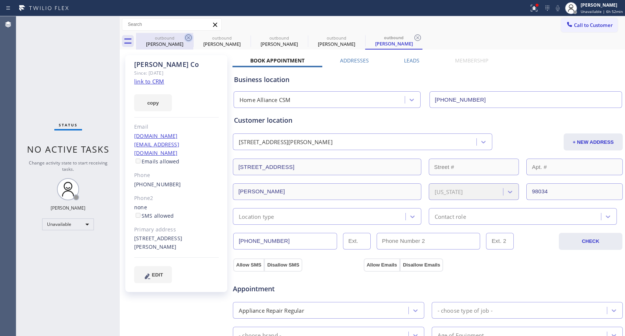
click at [190, 36] on icon at bounding box center [188, 37] width 9 height 9
click at [0, 0] on icon at bounding box center [0, 0] width 0 height 0
click at [413, 36] on icon at bounding box center [417, 37] width 9 height 9
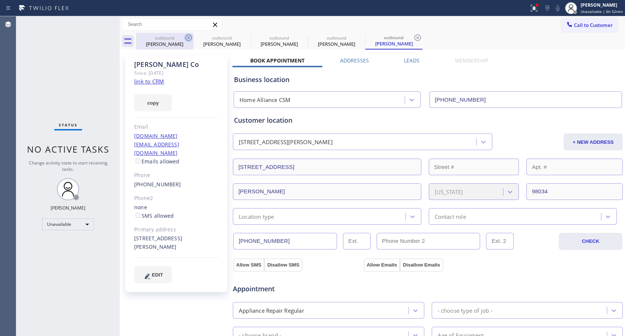
click at [190, 36] on div "outbound [PERSON_NAME] outbound [PERSON_NAME] outbound [PERSON_NAME] outbound […" at bounding box center [380, 41] width 489 height 17
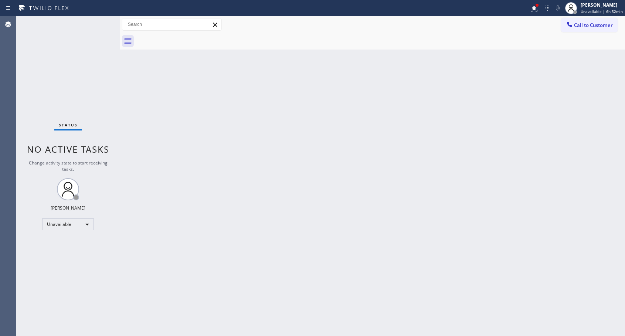
click at [190, 36] on div at bounding box center [380, 41] width 489 height 17
drag, startPoint x: 580, startPoint y: 26, endPoint x: 536, endPoint y: 52, distance: 51.0
click at [575, 30] on button "Call to Customer" at bounding box center [589, 25] width 57 height 14
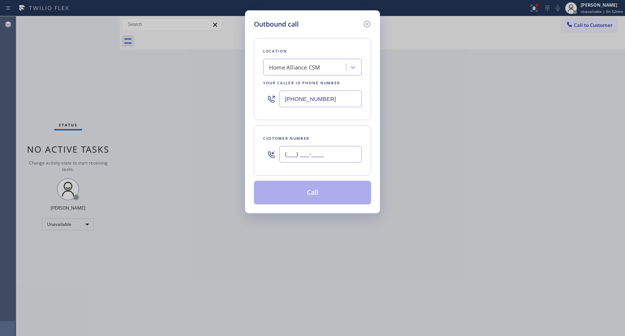
click at [321, 152] on input "(___) ___-____" at bounding box center [320, 154] width 82 height 17
paste input "206) 228-7639"
click at [333, 155] on input "(206) 228-76_9" at bounding box center [320, 154] width 82 height 17
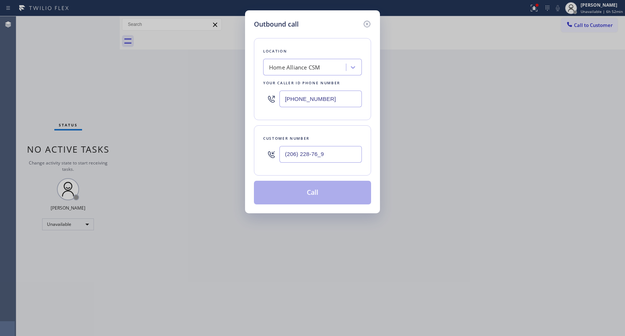
click at [333, 155] on input "(206) 228-76_9" at bounding box center [320, 154] width 82 height 17
paste input "3"
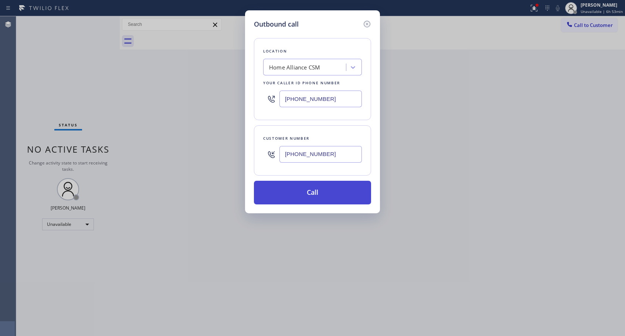
type input "[PHONE_NUMBER]"
click at [324, 194] on button "Call" at bounding box center [312, 193] width 117 height 24
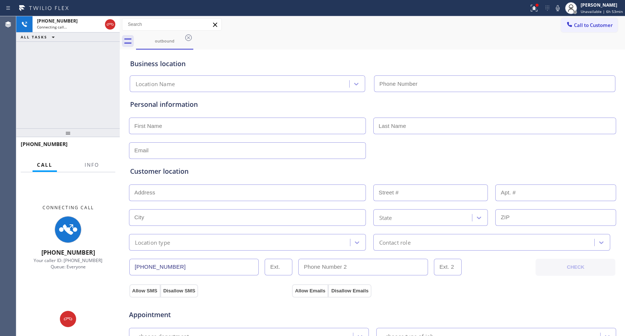
type input "[PHONE_NUMBER]"
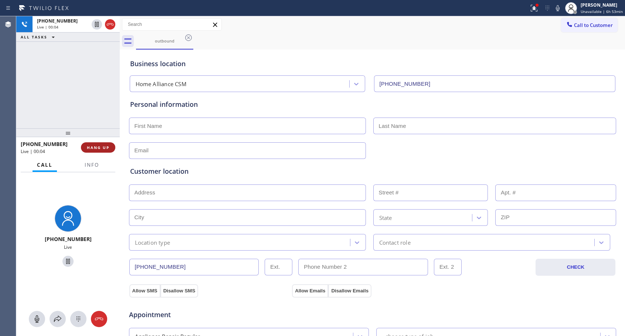
click at [103, 143] on button "HANG UP" at bounding box center [98, 147] width 34 height 10
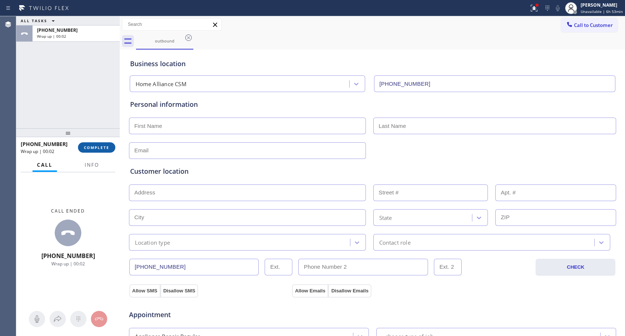
click at [106, 149] on span "COMPLETE" at bounding box center [97, 147] width 26 height 5
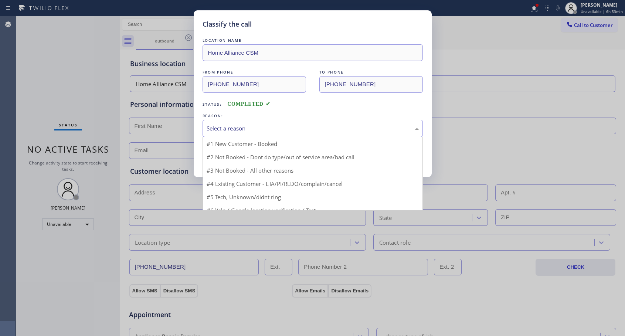
click at [286, 129] on div "Select a reason" at bounding box center [313, 128] width 212 height 9
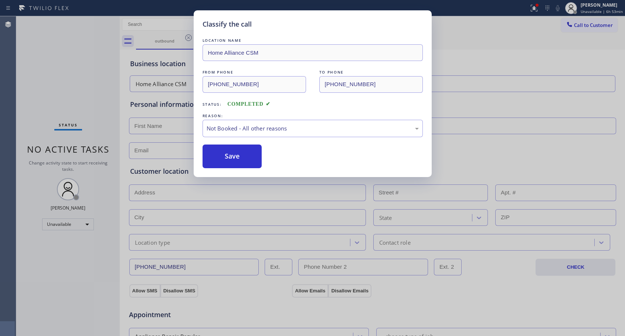
click at [229, 159] on button "Save" at bounding box center [233, 157] width 60 height 24
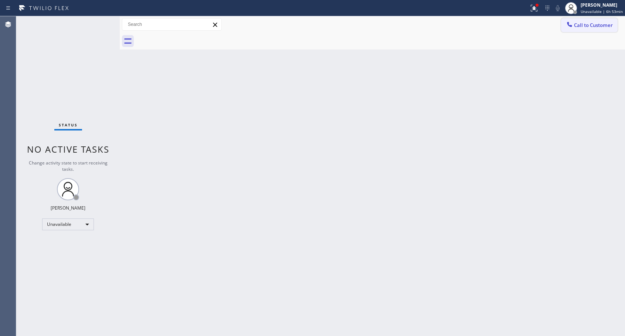
click at [577, 24] on span "Call to Customer" at bounding box center [593, 25] width 39 height 7
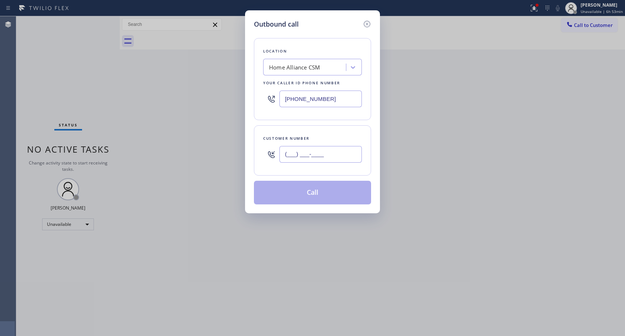
click at [324, 155] on input "(___) ___-____" at bounding box center [320, 154] width 82 height 17
paste input "206) 228-7639"
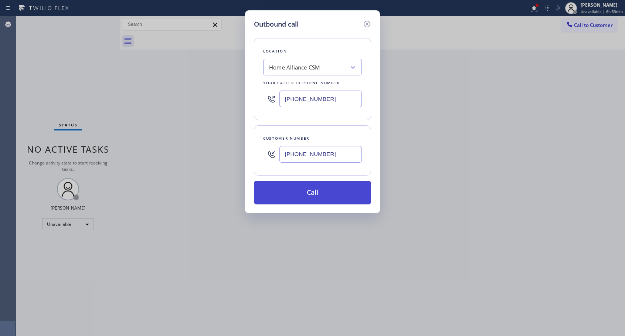
type input "[PHONE_NUMBER]"
click at [339, 192] on button "Call" at bounding box center [312, 193] width 117 height 24
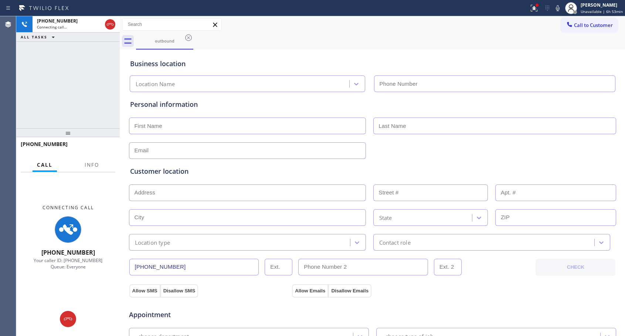
type input "[PHONE_NUMBER]"
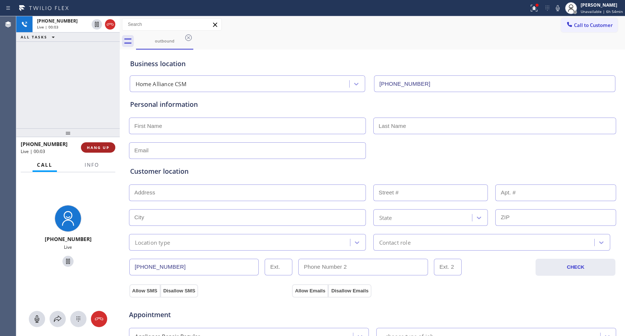
click at [112, 145] on button "HANG UP" at bounding box center [98, 147] width 34 height 10
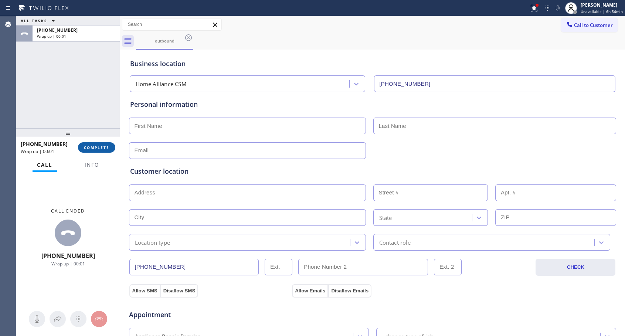
click at [112, 145] on button "COMPLETE" at bounding box center [96, 147] width 37 height 10
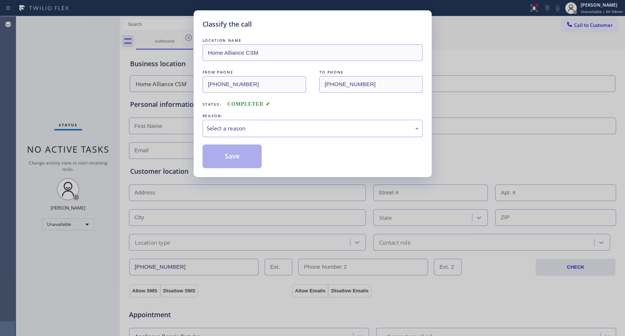
click at [281, 129] on div "Select a reason" at bounding box center [313, 128] width 212 height 9
click at [239, 159] on button "Save" at bounding box center [233, 157] width 60 height 24
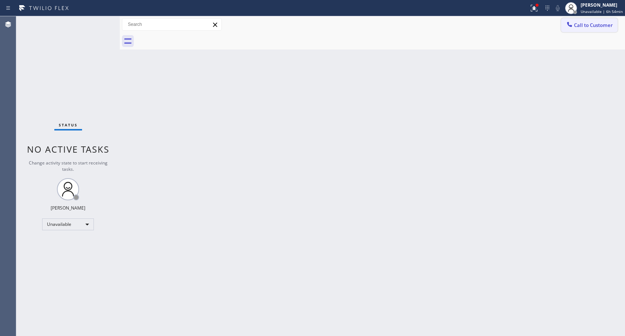
click at [581, 27] on span "Call to Customer" at bounding box center [593, 25] width 39 height 7
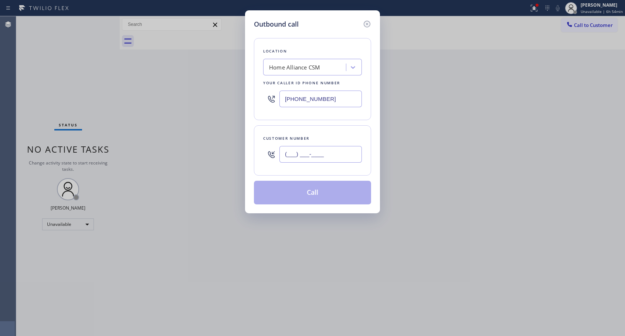
click at [299, 151] on input "(___) ___-____" at bounding box center [320, 154] width 82 height 17
paste input "206) 228-7639"
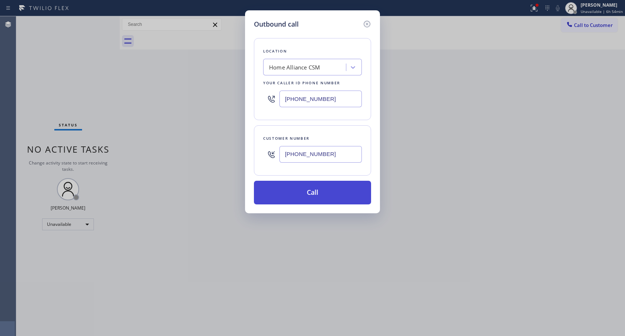
type input "[PHONE_NUMBER]"
click at [308, 194] on button "Call" at bounding box center [312, 193] width 117 height 24
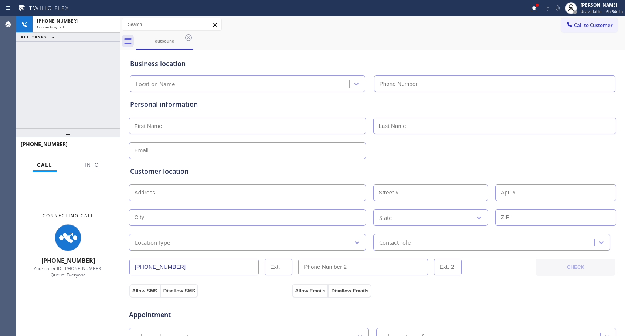
type input "[PHONE_NUMBER]"
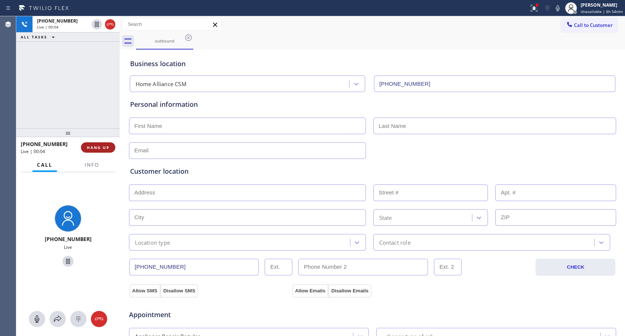
click at [100, 147] on span "HANG UP" at bounding box center [98, 147] width 23 height 5
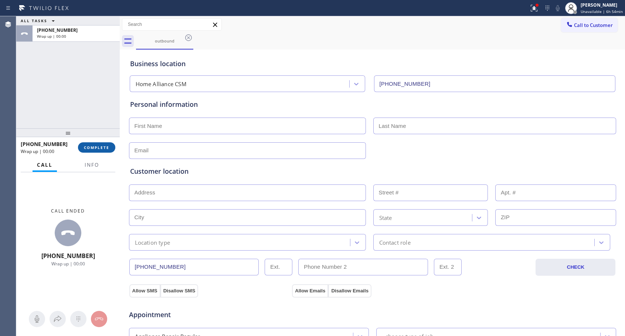
click at [100, 147] on span "COMPLETE" at bounding box center [97, 147] width 26 height 5
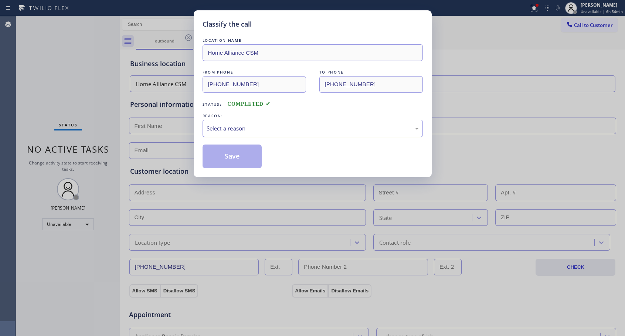
click at [274, 128] on div "Select a reason" at bounding box center [313, 128] width 212 height 9
click at [233, 160] on button "Save" at bounding box center [233, 157] width 60 height 24
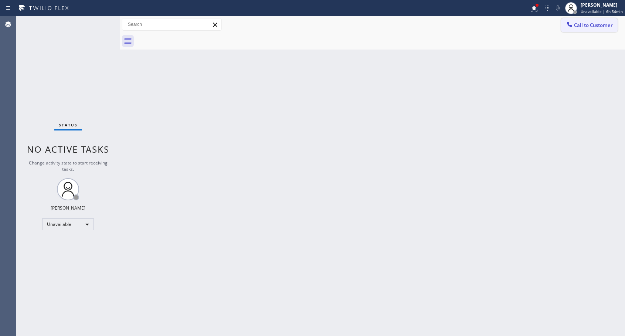
click at [614, 28] on button "Call to Customer" at bounding box center [589, 25] width 57 height 14
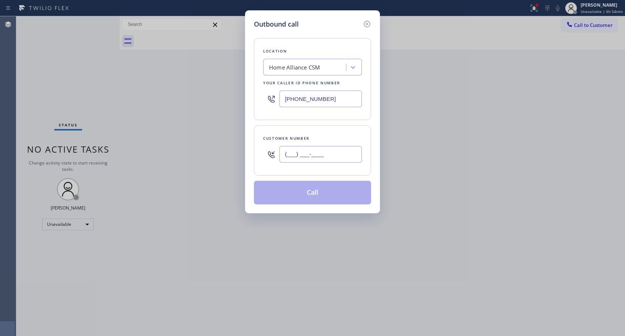
click at [347, 155] on input "(___) ___-____" at bounding box center [320, 154] width 82 height 17
paste input "206) 228-7639"
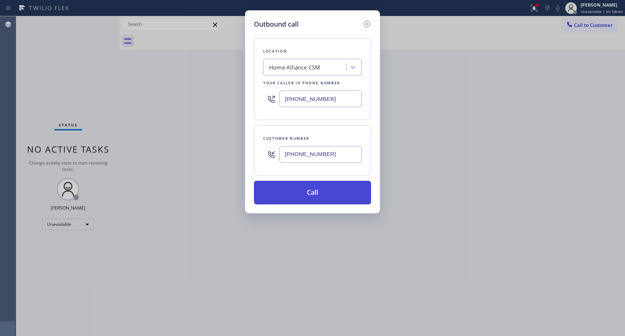
type input "[PHONE_NUMBER]"
click at [342, 189] on button "Call" at bounding box center [312, 193] width 117 height 24
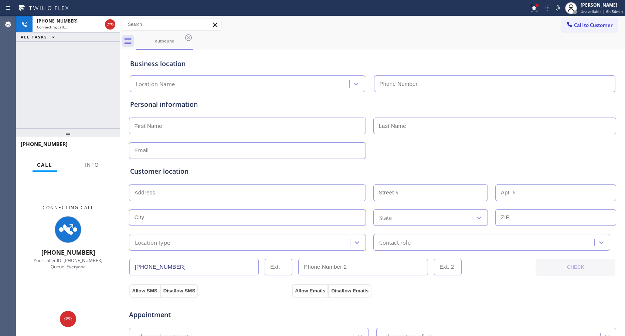
type input "[PHONE_NUMBER]"
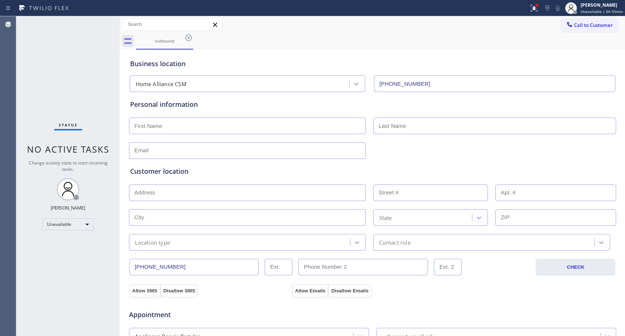
drag, startPoint x: 595, startPoint y: 29, endPoint x: 590, endPoint y: 30, distance: 5.0
click at [595, 28] on button "Call to Customer" at bounding box center [589, 25] width 57 height 14
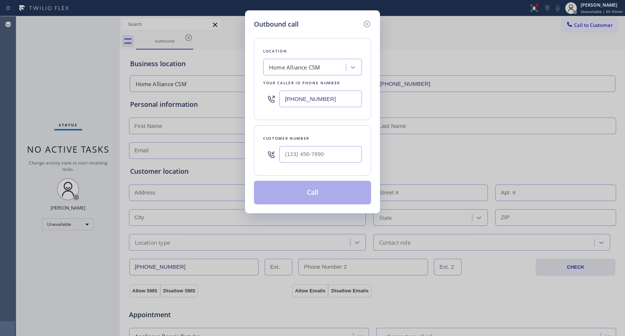
click at [325, 142] on div at bounding box center [320, 154] width 82 height 24
click at [325, 148] on input "(___) ___-____" at bounding box center [320, 154] width 82 height 17
paste input "206) 228-7639"
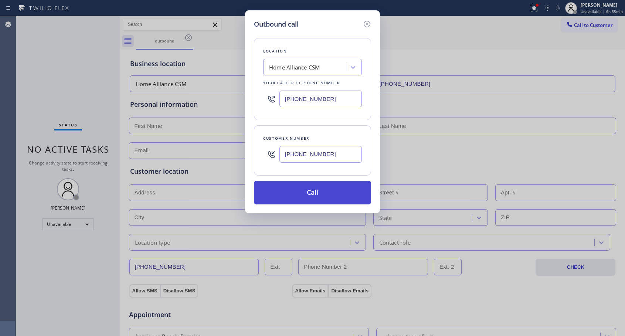
type input "[PHONE_NUMBER]"
click at [302, 194] on button "Call" at bounding box center [312, 193] width 117 height 24
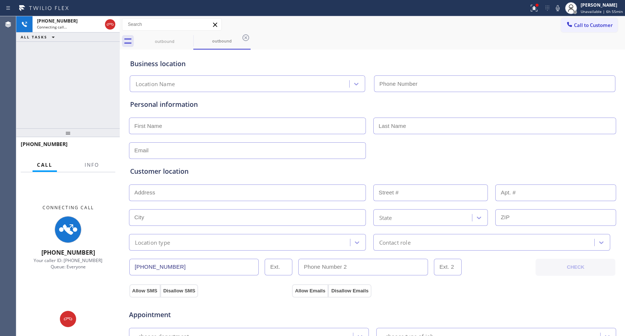
type input "[PHONE_NUMBER]"
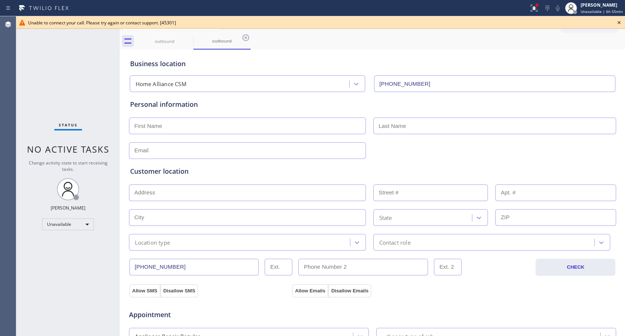
click at [619, 22] on icon at bounding box center [619, 22] width 3 height 3
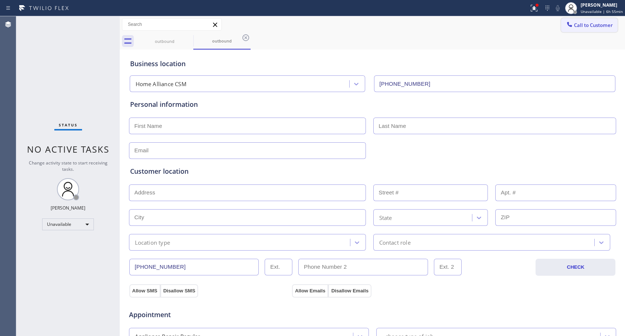
click at [574, 28] on span "Call to Customer" at bounding box center [593, 25] width 39 height 7
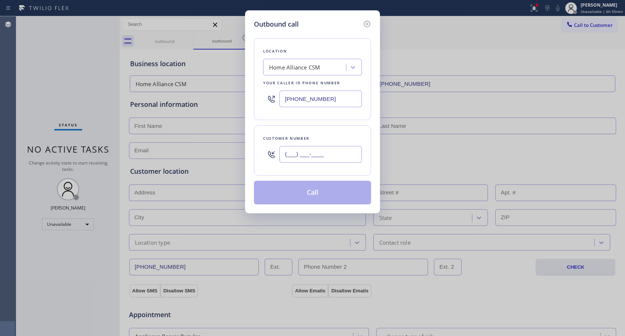
click at [346, 159] on input "(___) ___-____" at bounding box center [320, 154] width 82 height 17
paste input "206) 228-7639"
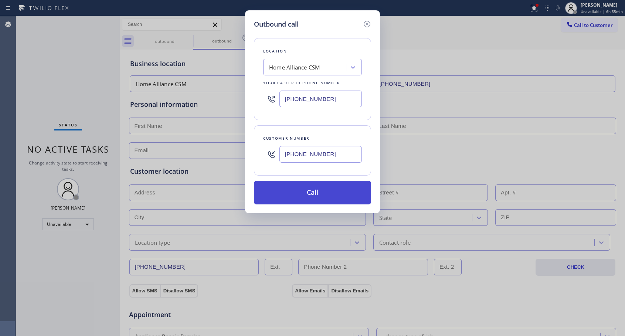
type input "[PHONE_NUMBER]"
click at [338, 192] on button "Call" at bounding box center [312, 193] width 117 height 24
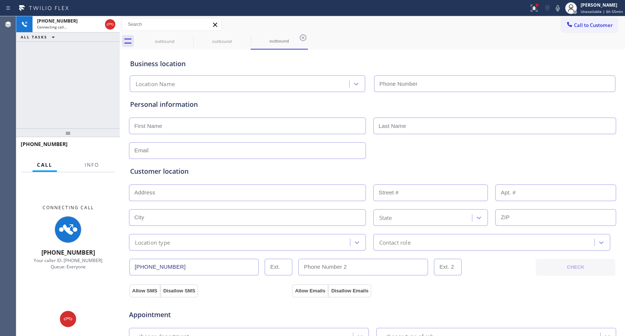
type input "[PHONE_NUMBER]"
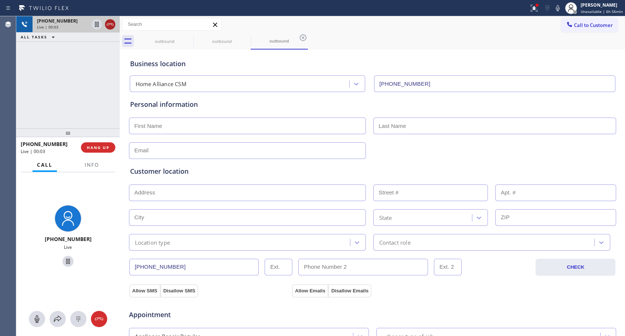
click at [111, 26] on icon at bounding box center [110, 24] width 9 height 9
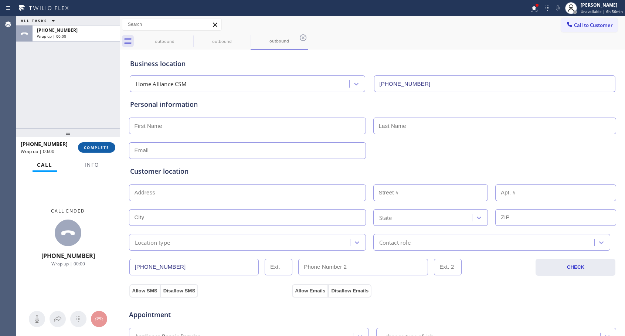
click at [90, 150] on button "COMPLETE" at bounding box center [96, 147] width 37 height 10
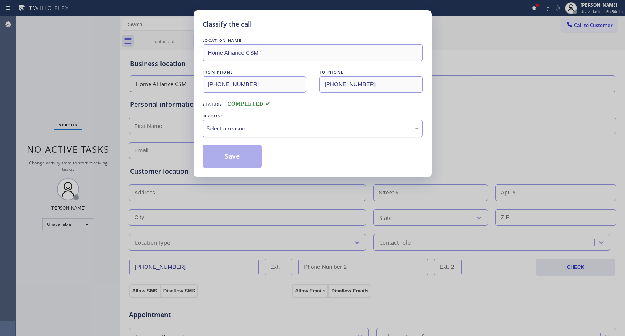
click at [262, 132] on div "Select a reason" at bounding box center [313, 128] width 212 height 9
drag, startPoint x: 230, startPoint y: 155, endPoint x: 400, endPoint y: 95, distance: 181.2
click at [230, 155] on button "Save" at bounding box center [233, 157] width 60 height 24
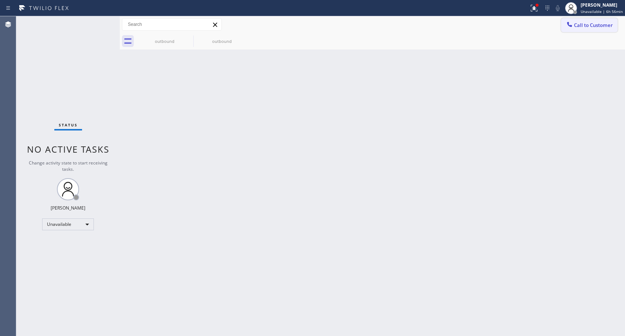
click at [588, 24] on span "Call to Customer" at bounding box center [593, 25] width 39 height 7
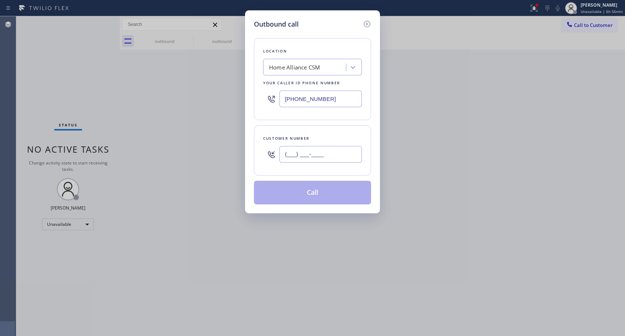
click at [313, 152] on input "(___) ___-____" at bounding box center [320, 154] width 82 height 17
paste input "206) 228-7639"
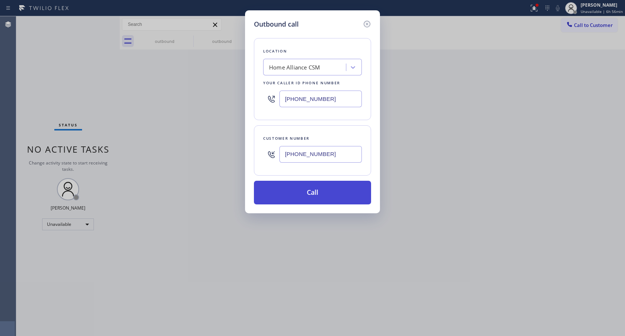
type input "[PHONE_NUMBER]"
click at [312, 195] on button "Call" at bounding box center [312, 193] width 117 height 24
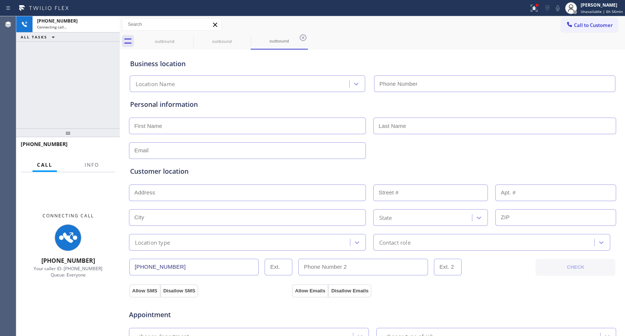
type input "[PHONE_NUMBER]"
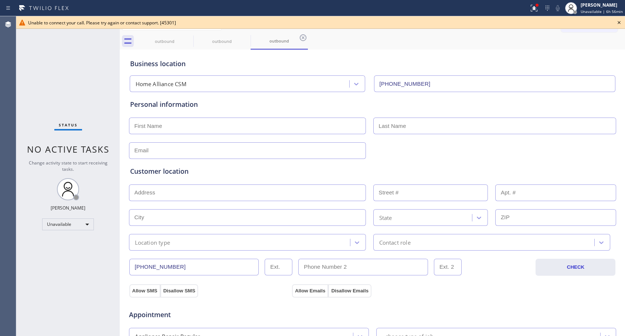
click at [617, 24] on icon at bounding box center [619, 22] width 9 height 9
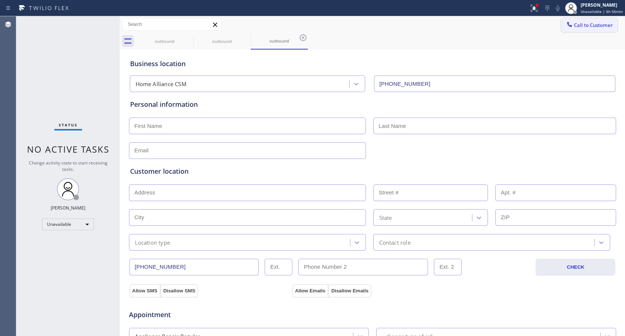
click at [581, 26] on span "Call to Customer" at bounding box center [593, 25] width 39 height 7
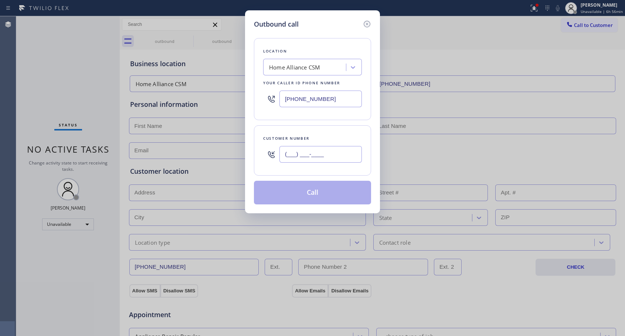
click at [329, 155] on input "(___) ___-____" at bounding box center [320, 154] width 82 height 17
paste input "206) 228-7639"
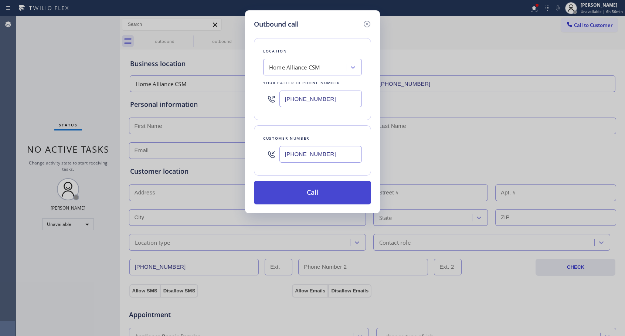
type input "[PHONE_NUMBER]"
click at [330, 193] on button "Call" at bounding box center [312, 193] width 117 height 24
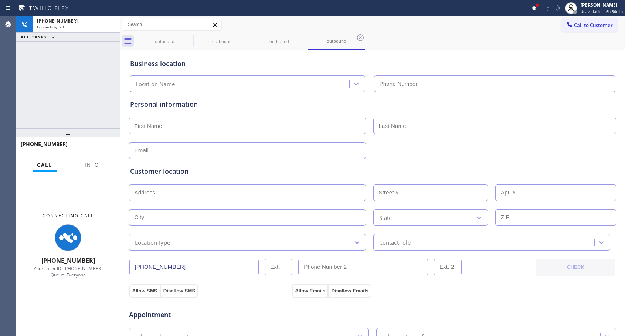
type input "[PHONE_NUMBER]"
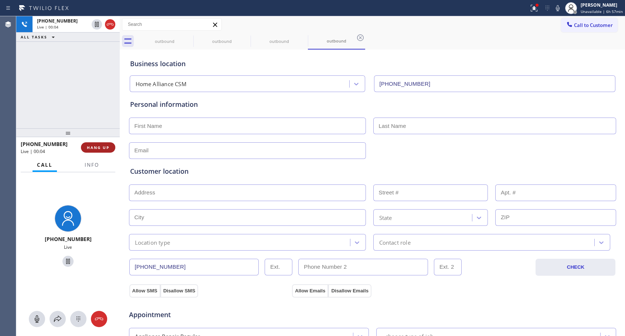
click at [91, 147] on span "HANG UP" at bounding box center [98, 147] width 23 height 5
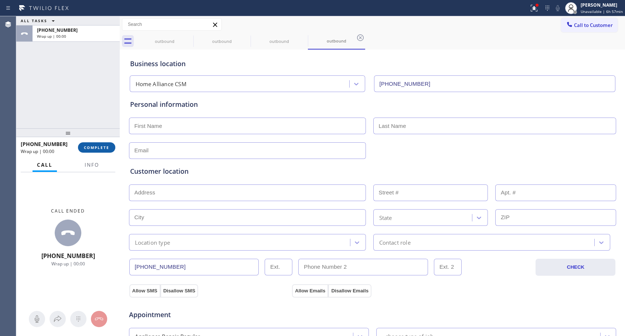
click at [91, 147] on span "COMPLETE" at bounding box center [97, 147] width 26 height 5
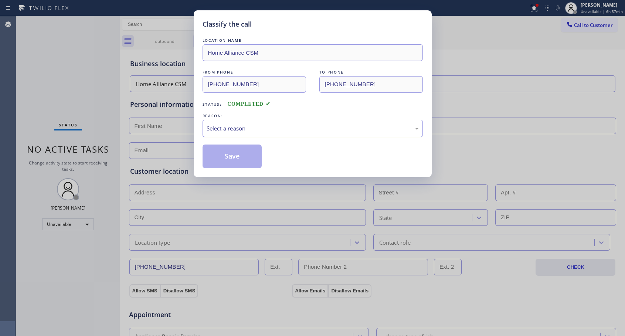
click at [219, 126] on div "Select a reason" at bounding box center [313, 128] width 212 height 9
click at [217, 157] on button "Save" at bounding box center [233, 157] width 60 height 24
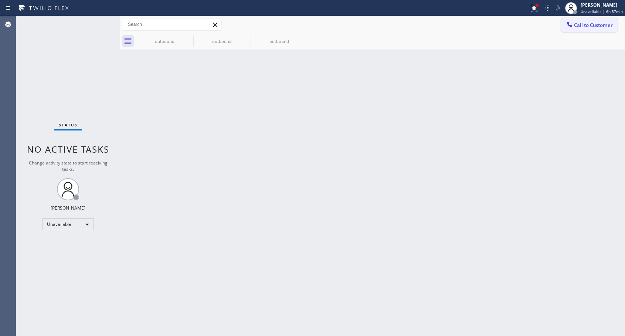
click at [577, 27] on span "Call to Customer" at bounding box center [593, 25] width 39 height 7
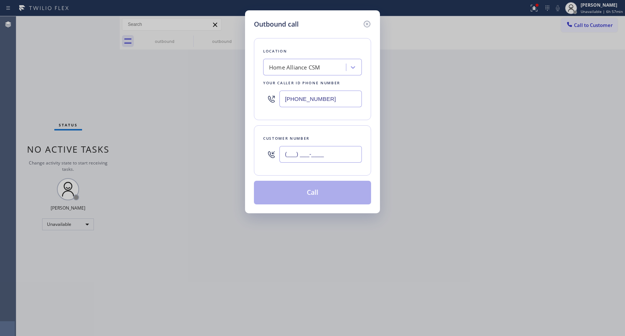
click at [319, 152] on input "(___) ___-____" at bounding box center [320, 154] width 82 height 17
paste input "206) 228-7639"
type input "[PHONE_NUMBER]"
click at [345, 43] on div "Location Home Alliance CSM Your caller id phone number [PHONE_NUMBER]" at bounding box center [312, 79] width 117 height 82
click at [366, 26] on icon at bounding box center [367, 24] width 9 height 9
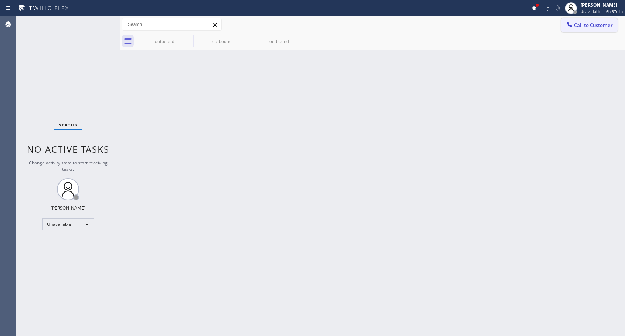
click at [588, 27] on span "Call to Customer" at bounding box center [593, 25] width 39 height 7
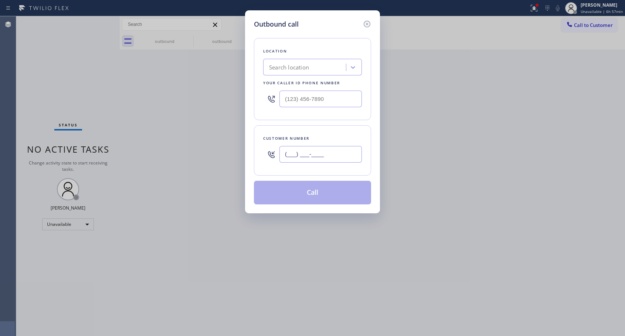
click at [318, 152] on input "(___) ___-____" at bounding box center [320, 154] width 82 height 17
paste input "206) 228-7639"
type input "[PHONE_NUMBER]"
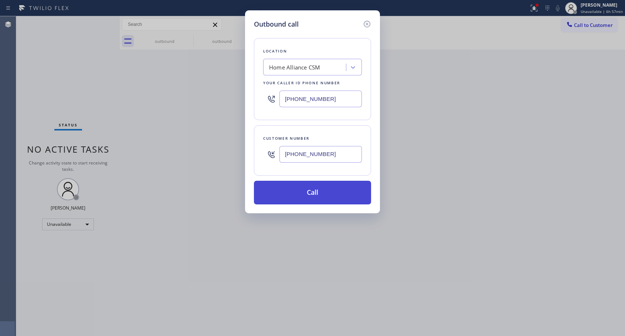
click at [332, 190] on button "Call" at bounding box center [312, 193] width 117 height 24
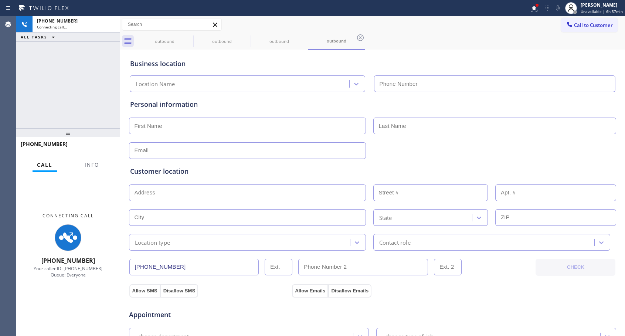
type input "[PHONE_NUMBER]"
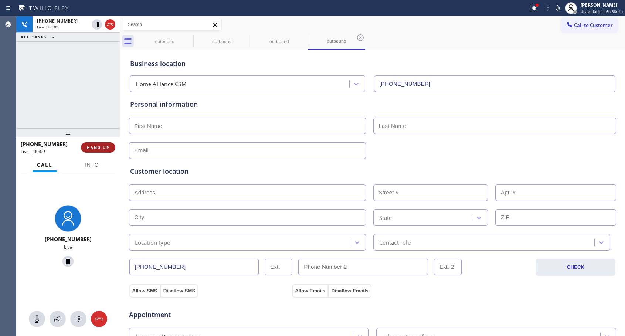
click at [110, 149] on button "HANG UP" at bounding box center [98, 147] width 34 height 10
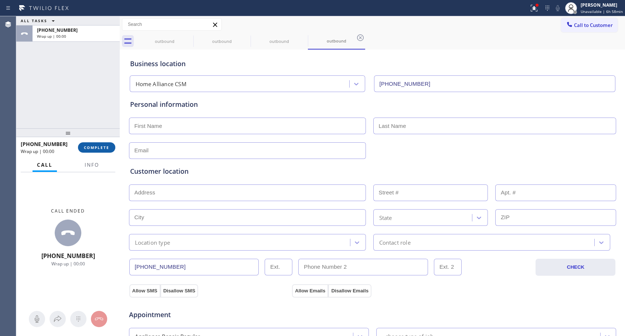
click at [110, 149] on button "COMPLETE" at bounding box center [96, 147] width 37 height 10
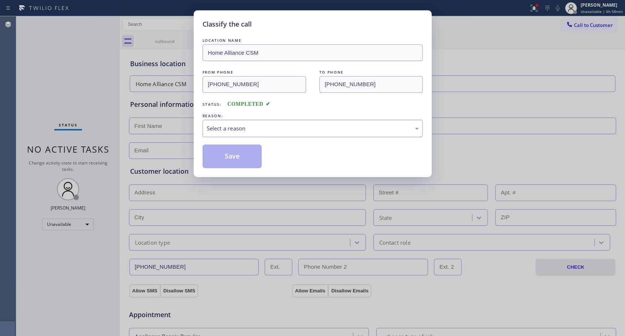
click at [261, 124] on div "Select a reason" at bounding box center [313, 128] width 212 height 9
click at [239, 160] on button "Save" at bounding box center [233, 157] width 60 height 24
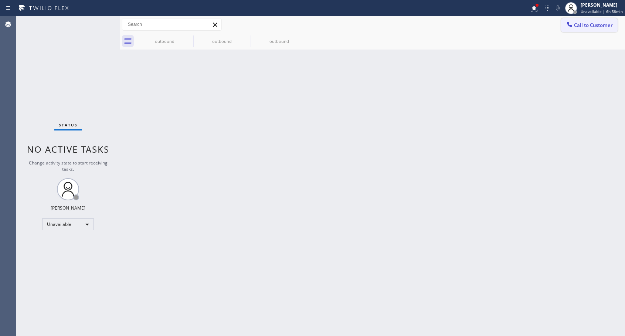
click at [576, 30] on button "Call to Customer" at bounding box center [589, 25] width 57 height 14
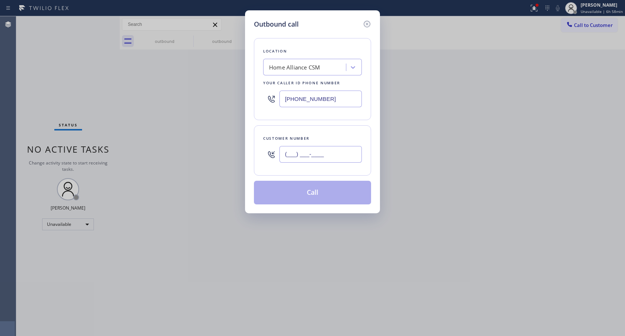
click at [340, 157] on input "(___) ___-____" at bounding box center [320, 154] width 82 height 17
paste input "818) 614-5337"
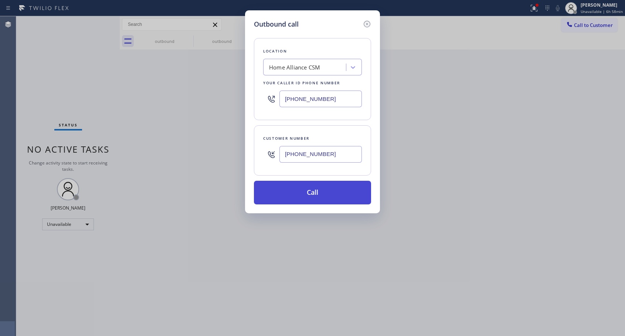
type input "[PHONE_NUMBER]"
click at [335, 192] on button "Call" at bounding box center [312, 193] width 117 height 24
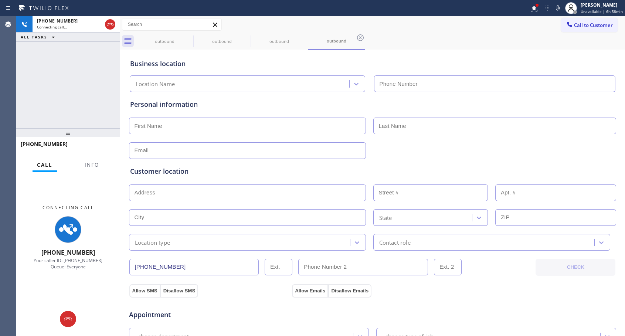
type input "[PHONE_NUMBER]"
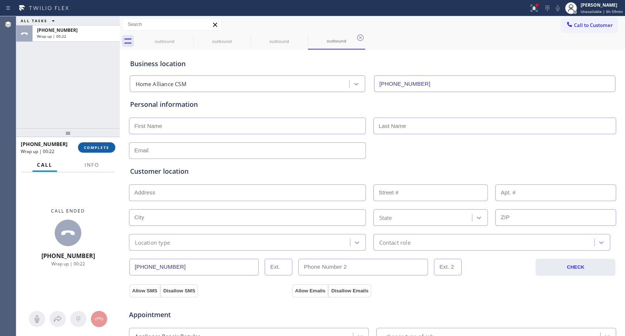
click at [109, 147] on span "COMPLETE" at bounding box center [97, 147] width 26 height 5
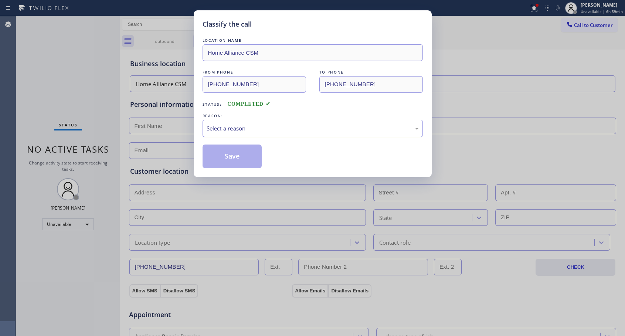
click at [239, 126] on div "Select a reason" at bounding box center [313, 128] width 212 height 9
click at [243, 157] on button "Save" at bounding box center [233, 157] width 60 height 24
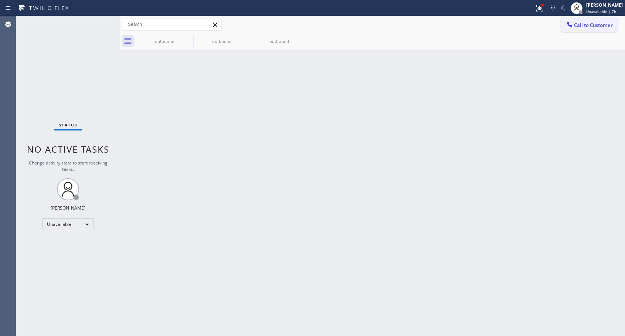
drag, startPoint x: 578, startPoint y: 25, endPoint x: 307, endPoint y: 119, distance: 286.5
click at [578, 26] on span "Call to Customer" at bounding box center [593, 25] width 39 height 7
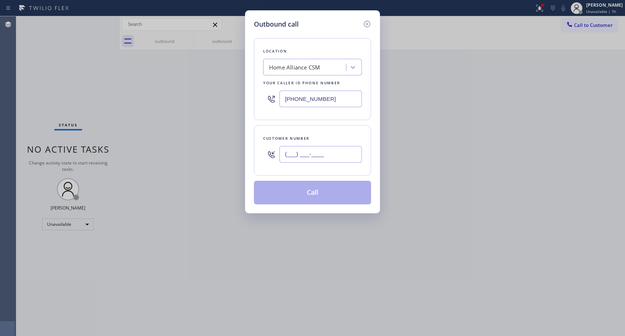
click at [305, 154] on input "(___) ___-____" at bounding box center [320, 154] width 82 height 17
paste input "305) 978-9030"
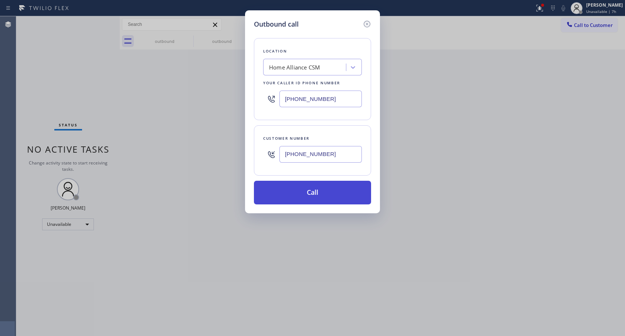
type input "[PHONE_NUMBER]"
click at [310, 194] on button "Call" at bounding box center [312, 193] width 117 height 24
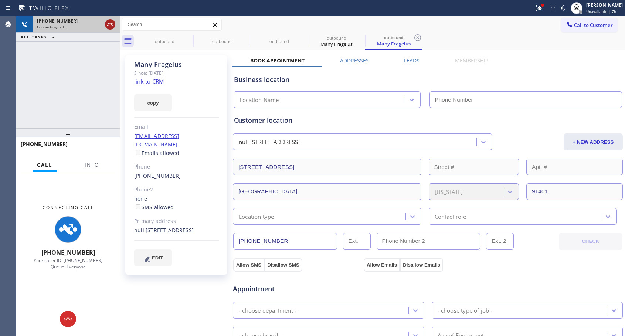
type input "[PHONE_NUMBER]"
click at [109, 26] on icon at bounding box center [110, 24] width 9 height 9
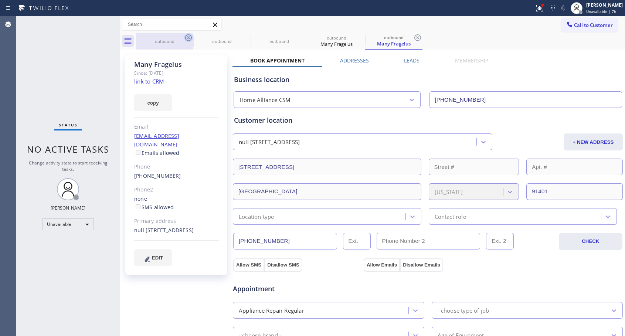
click at [189, 39] on icon at bounding box center [188, 37] width 7 height 7
click at [0, 0] on icon at bounding box center [0, 0] width 0 height 0
click at [414, 39] on icon at bounding box center [417, 37] width 7 height 7
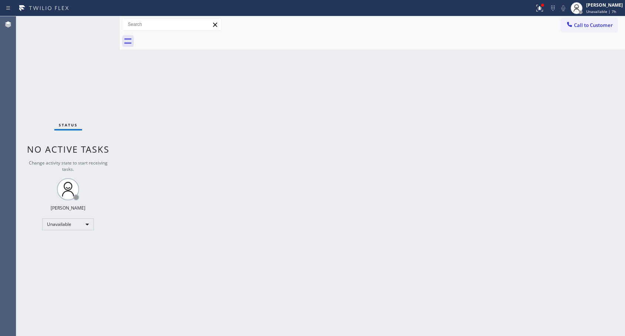
click at [189, 39] on div at bounding box center [380, 41] width 489 height 17
click at [574, 26] on span "Call to Customer" at bounding box center [593, 25] width 39 height 7
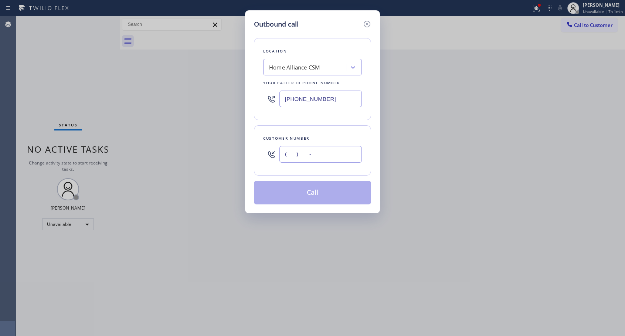
click at [337, 152] on input "(___) ___-____" at bounding box center [320, 154] width 82 height 17
paste input "206) 999-9608"
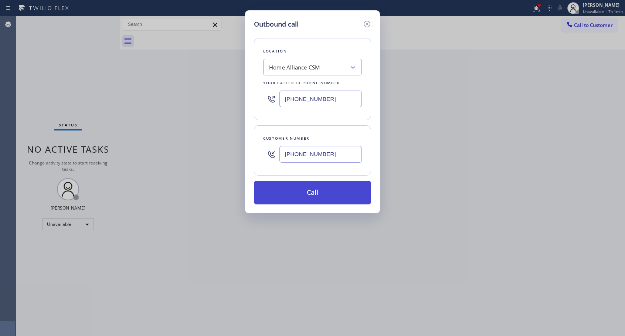
type input "[PHONE_NUMBER]"
click at [316, 195] on button "Call" at bounding box center [312, 193] width 117 height 24
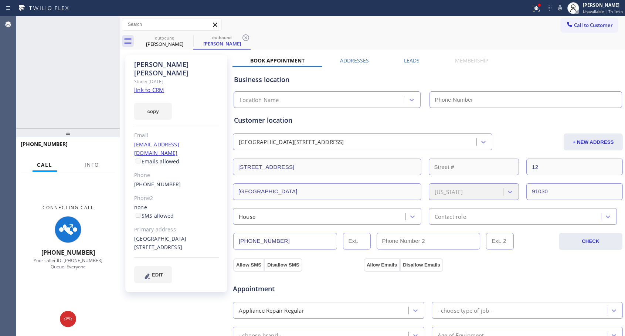
type input "[PHONE_NUMBER]"
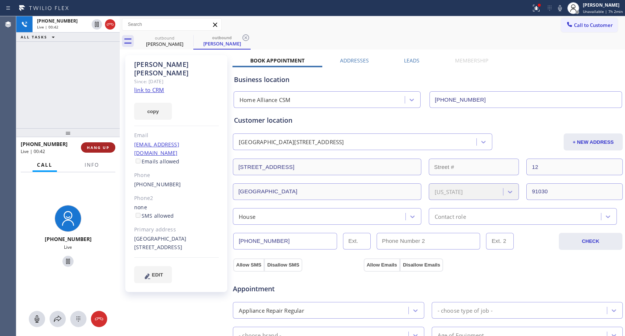
click at [95, 143] on button "HANG UP" at bounding box center [98, 147] width 34 height 10
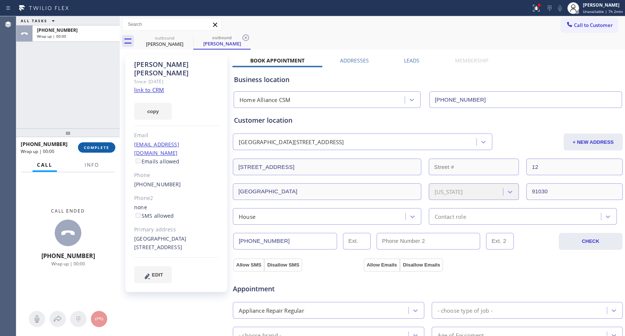
click at [95, 146] on span "COMPLETE" at bounding box center [97, 147] width 26 height 5
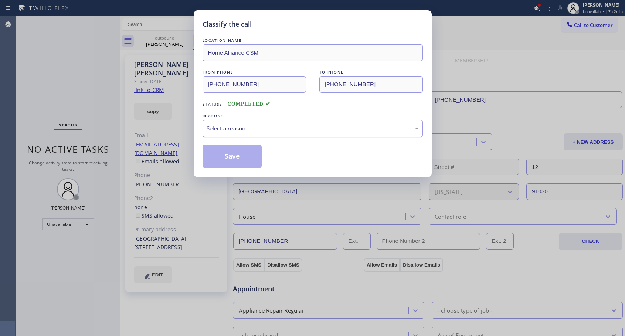
click at [269, 132] on div "Select a reason" at bounding box center [313, 128] width 212 height 9
click at [233, 156] on button "Save" at bounding box center [233, 157] width 60 height 24
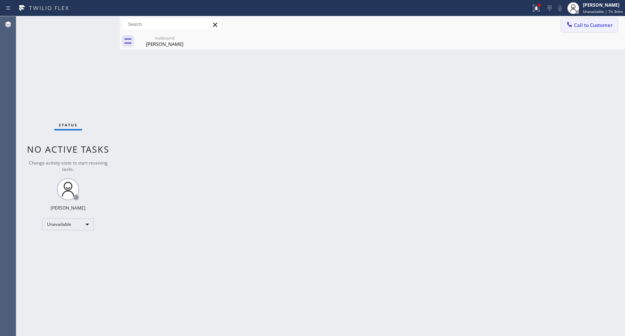
click at [585, 29] on button "Call to Customer" at bounding box center [589, 25] width 57 height 14
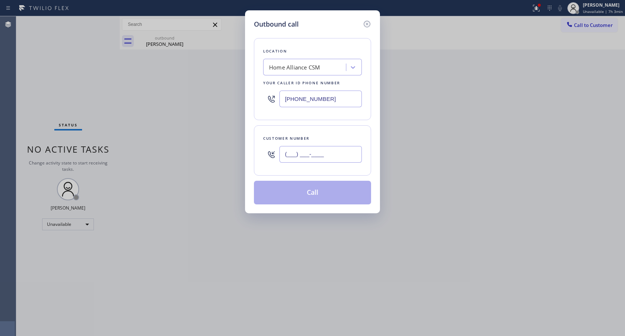
click at [306, 162] on input "(___) ___-____" at bounding box center [320, 154] width 82 height 17
paste input "714) 349-5487"
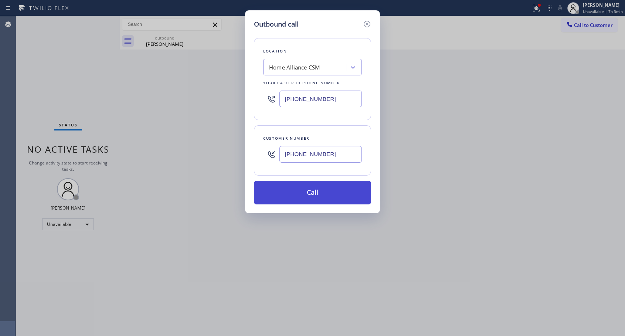
type input "[PHONE_NUMBER]"
click at [315, 196] on button "Call" at bounding box center [312, 193] width 117 height 24
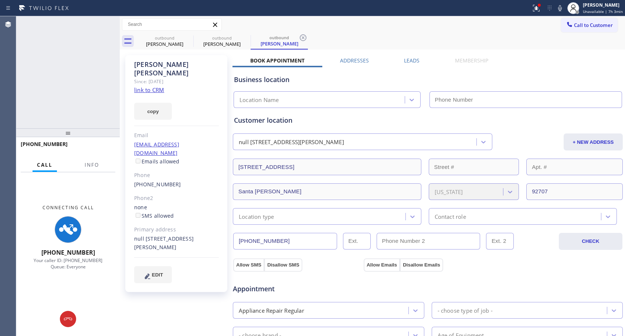
type input "[PHONE_NUMBER]"
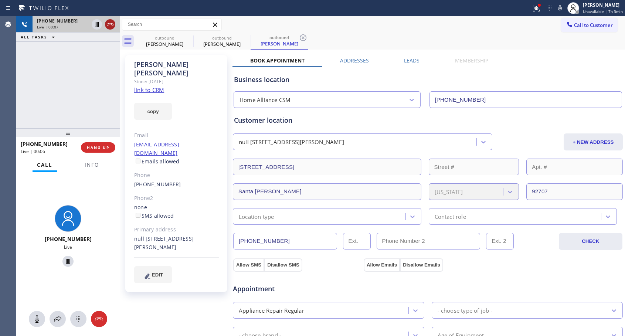
click at [111, 28] on icon at bounding box center [110, 24] width 9 height 9
click at [89, 28] on div "Live | 00:07" at bounding box center [63, 26] width 52 height 5
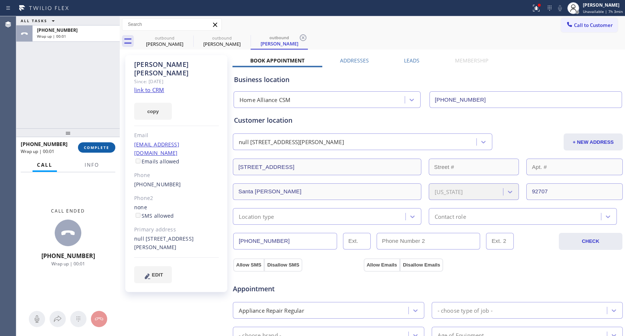
click at [101, 150] on span "COMPLETE" at bounding box center [97, 147] width 26 height 5
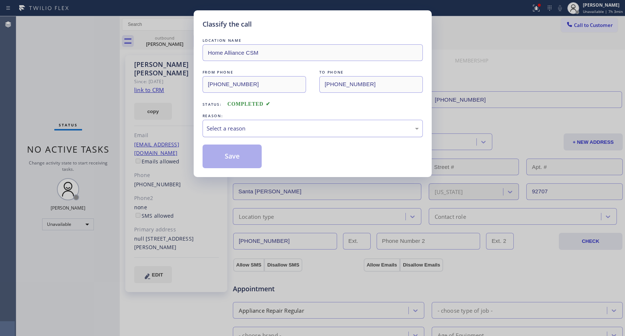
click at [248, 128] on div "Select a reason" at bounding box center [313, 128] width 212 height 9
click at [234, 151] on button "Save" at bounding box center [233, 157] width 60 height 24
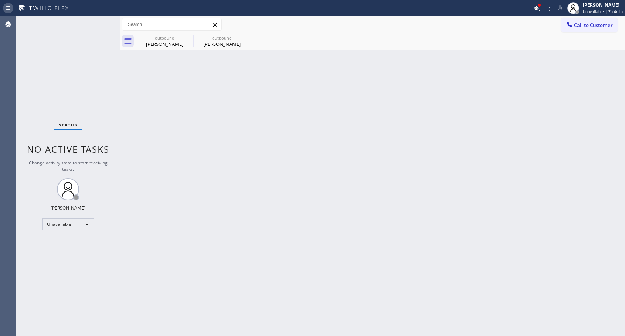
click at [7, 8] on icon at bounding box center [8, 7] width 4 height 3
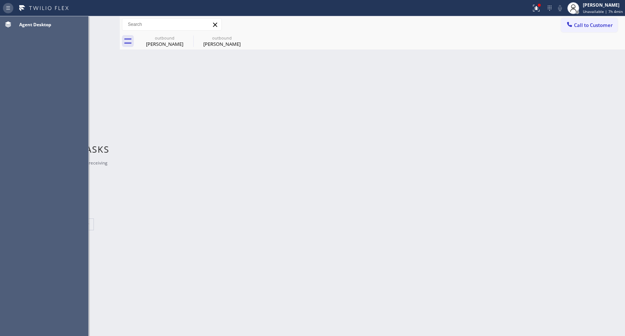
click at [7, 8] on icon at bounding box center [8, 7] width 4 height 3
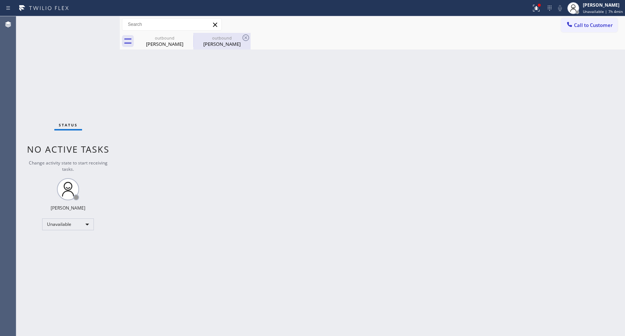
click at [222, 45] on div "[PERSON_NAME]" at bounding box center [222, 44] width 56 height 7
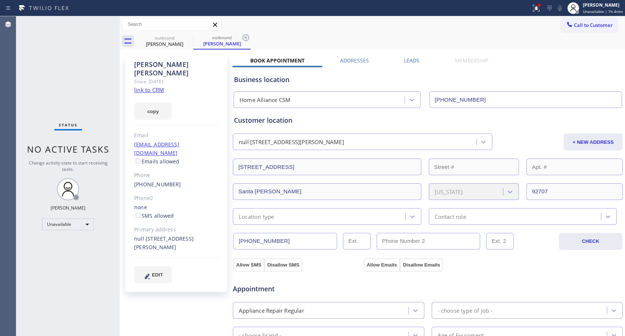
click at [160, 181] on link "[PHONE_NUMBER]" at bounding box center [157, 184] width 47 height 7
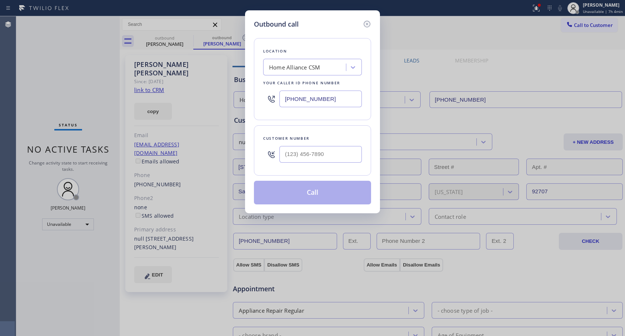
type input "[PHONE_NUMBER]"
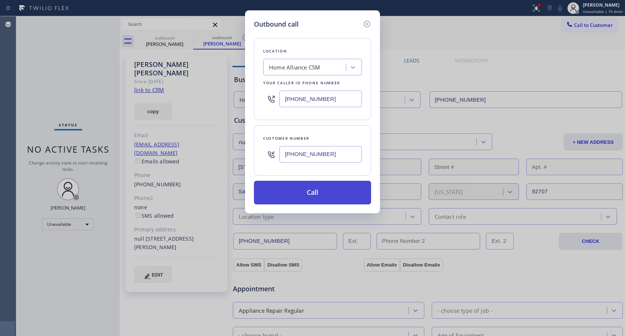
click at [308, 194] on button "Call" at bounding box center [312, 193] width 117 height 24
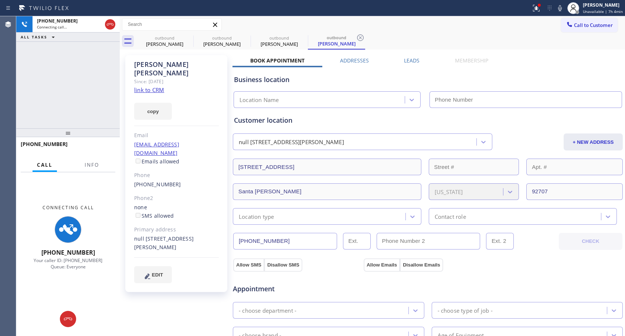
type input "[PHONE_NUMBER]"
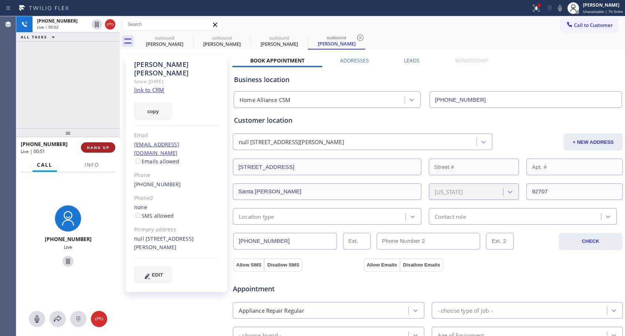
click at [103, 148] on span "HANG UP" at bounding box center [98, 147] width 23 height 5
click at [104, 147] on span "HANG UP" at bounding box center [98, 147] width 23 height 5
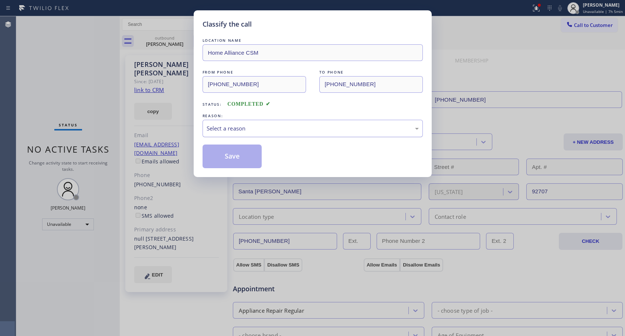
click at [249, 122] on div "Select a reason" at bounding box center [313, 128] width 220 height 17
drag, startPoint x: 238, startPoint y: 157, endPoint x: 310, endPoint y: 0, distance: 173.2
click at [238, 157] on button "Save" at bounding box center [233, 157] width 60 height 24
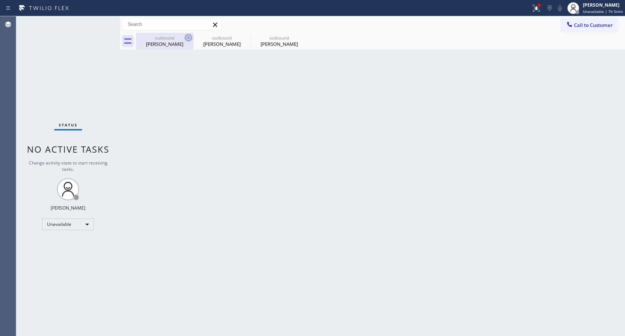
click at [187, 37] on icon at bounding box center [188, 37] width 9 height 9
click at [0, 0] on icon at bounding box center [0, 0] width 0 height 0
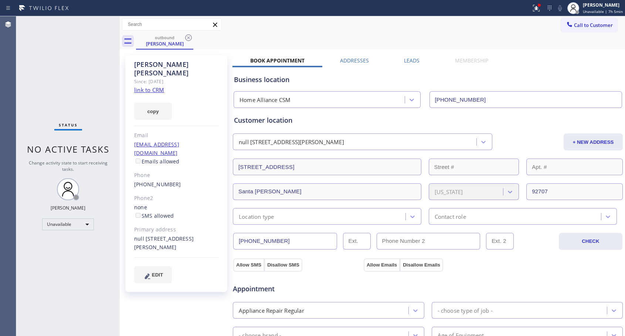
click at [187, 37] on icon at bounding box center [188, 37] width 9 height 9
click at [187, 37] on div "outbound [PERSON_NAME]" at bounding box center [380, 41] width 489 height 17
